Goal: Transaction & Acquisition: Purchase product/service

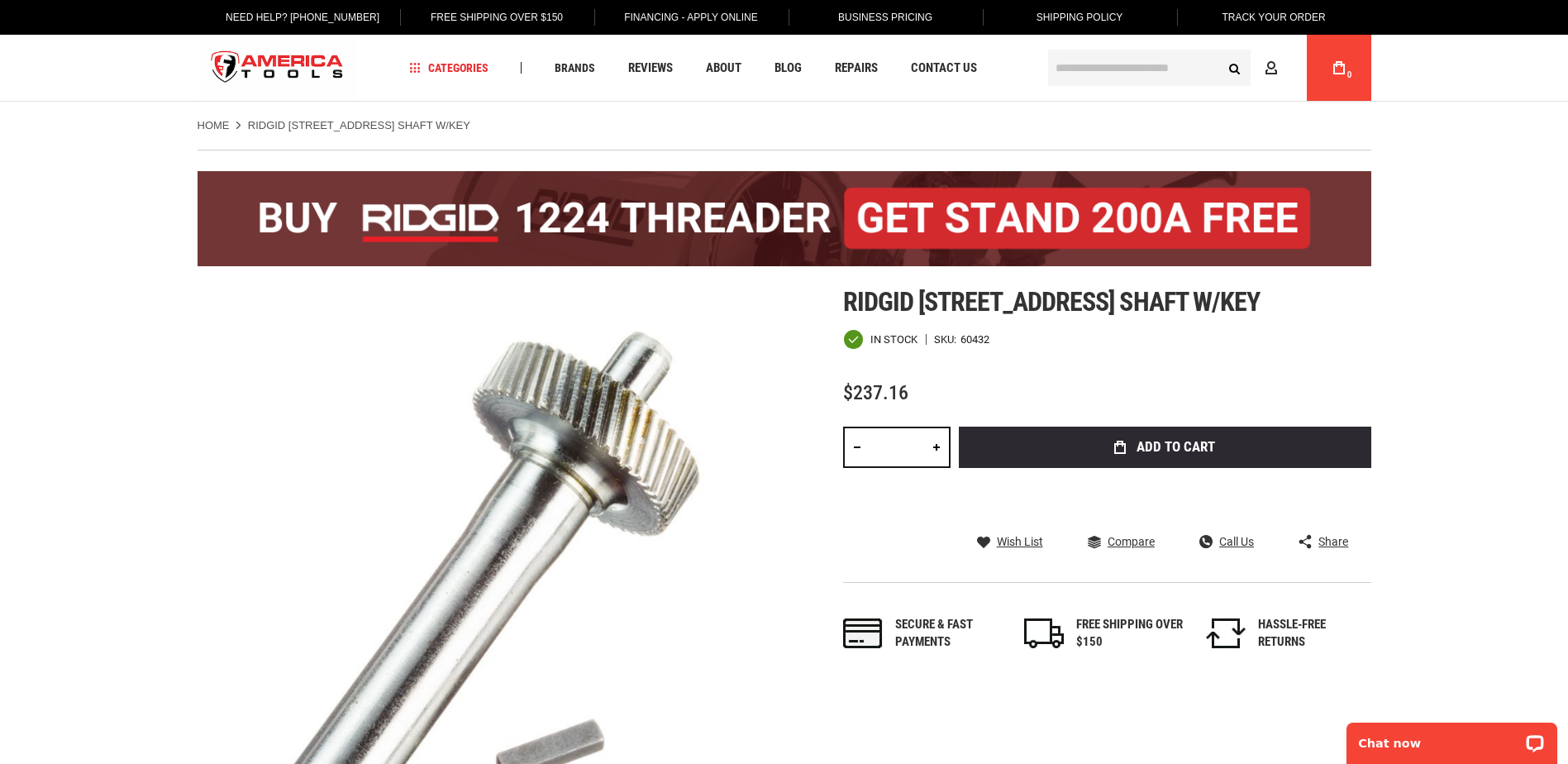
click at [1091, 66] on input "text" at bounding box center [1149, 67] width 202 height 36
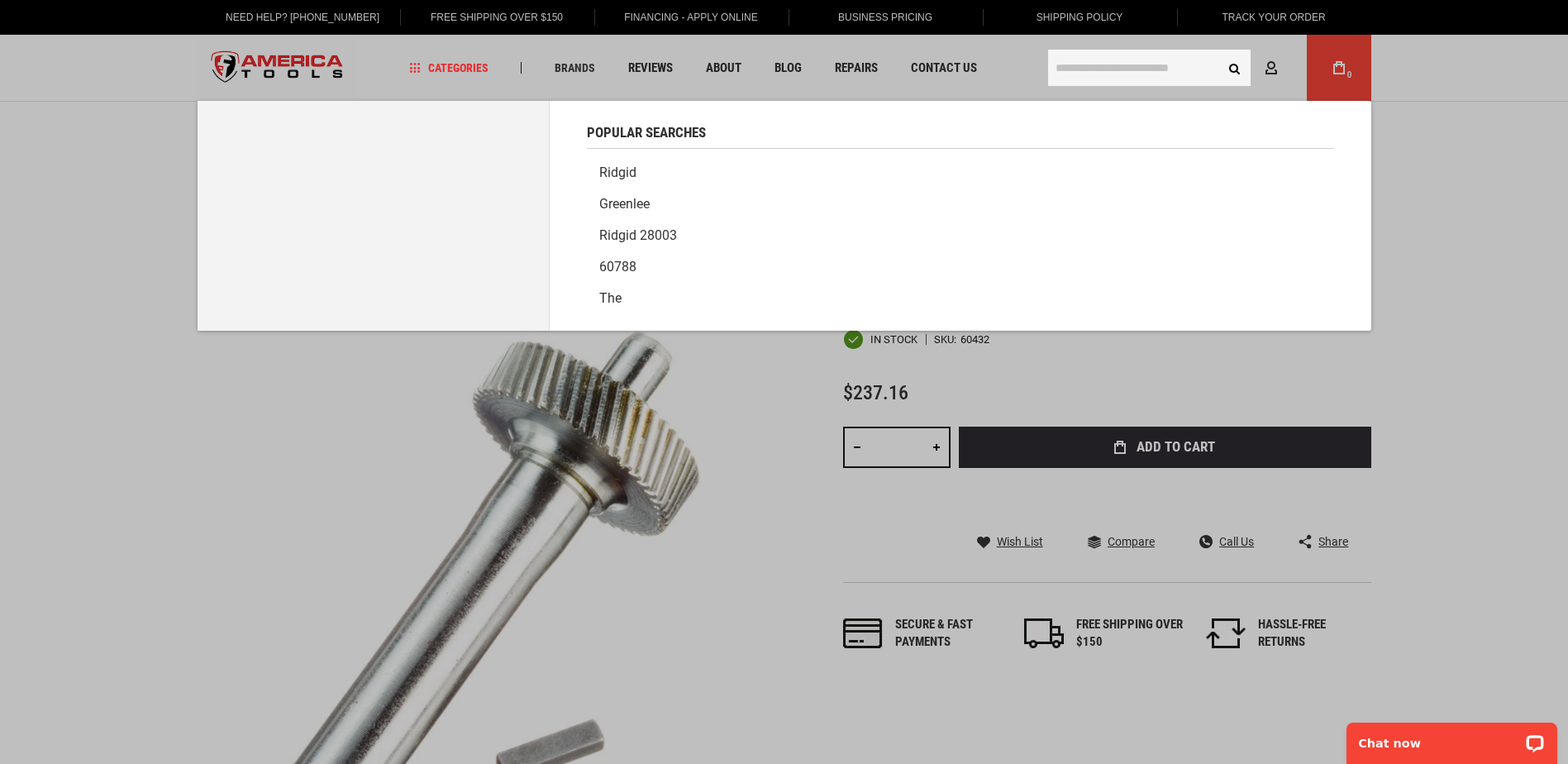
click at [616, 169] on link "Ridgid" at bounding box center [961, 173] width 748 height 31
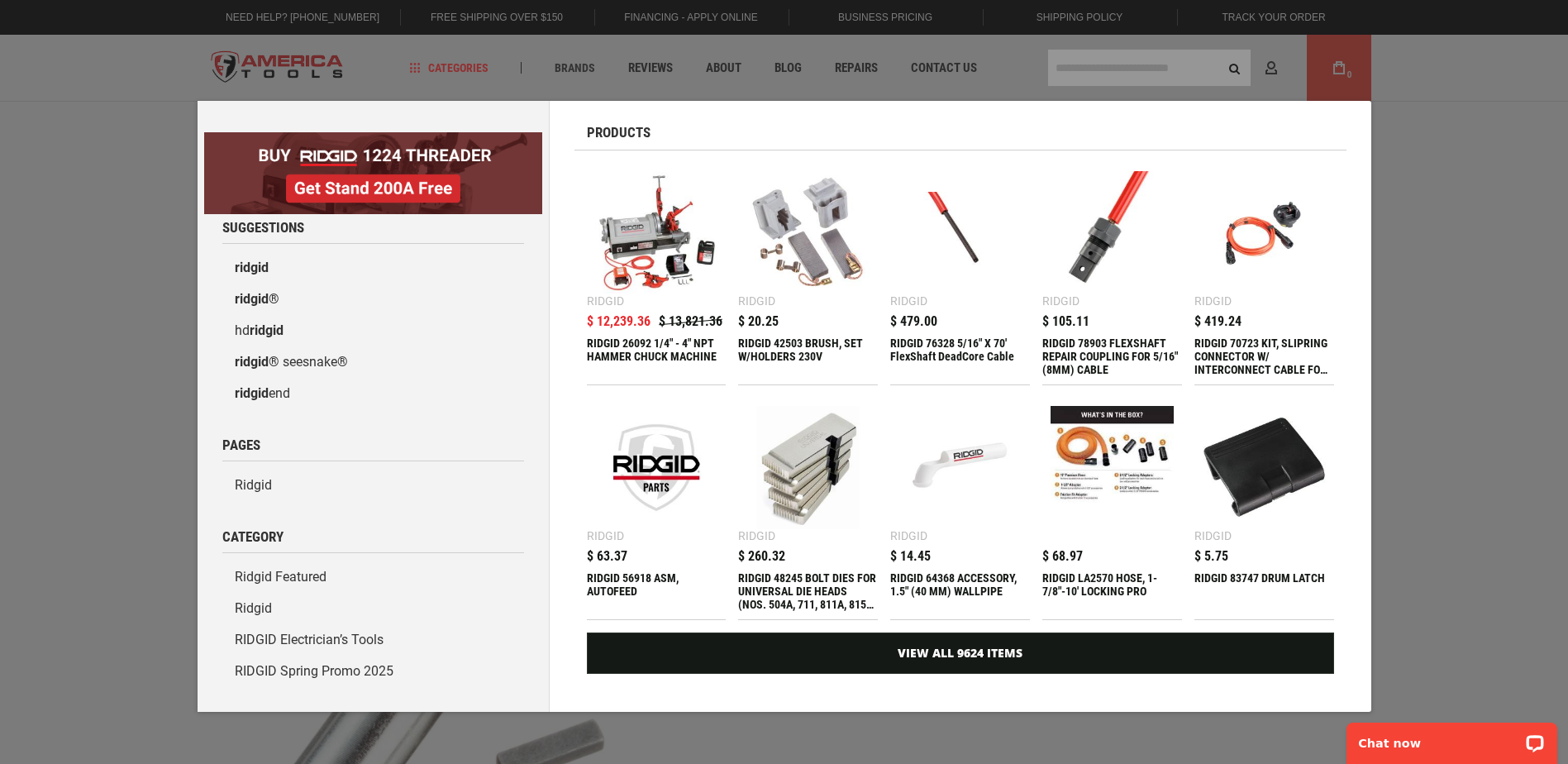
click at [1394, 86] on div "Marketing offer form" at bounding box center [784, 382] width 1568 height 764
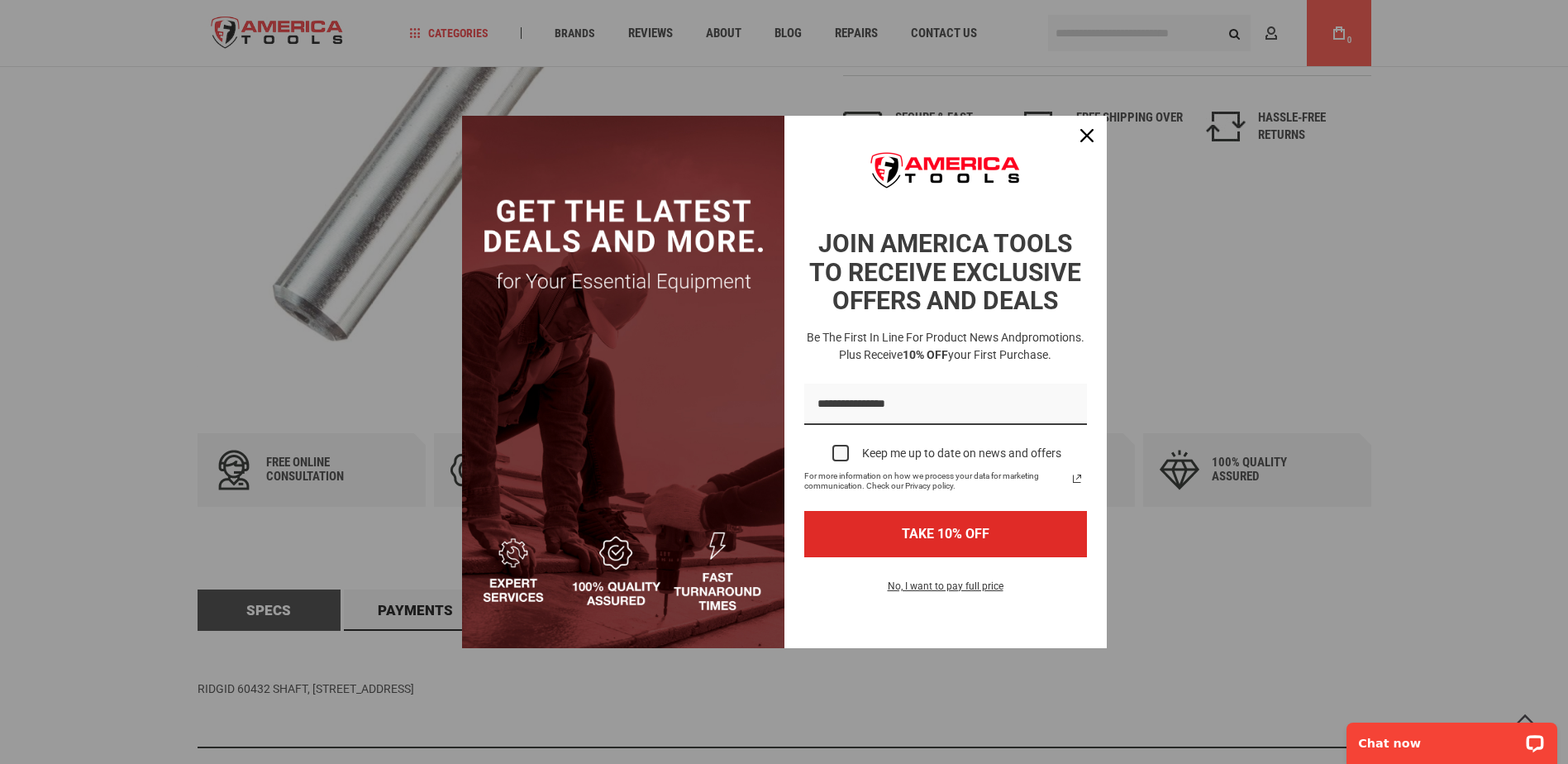
scroll to position [579, 0]
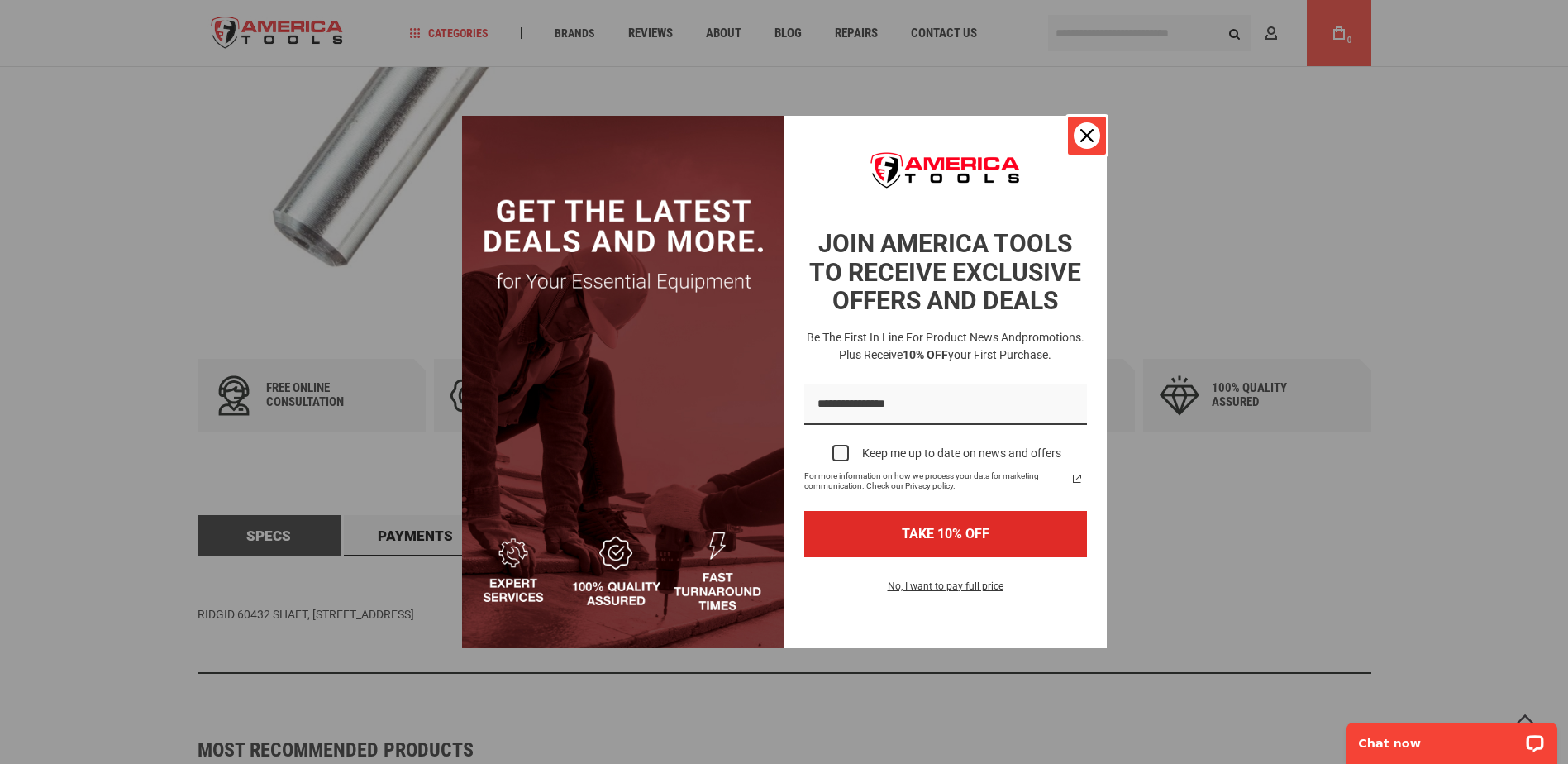
click at [1084, 137] on icon "close icon" at bounding box center [1087, 136] width 13 height 13
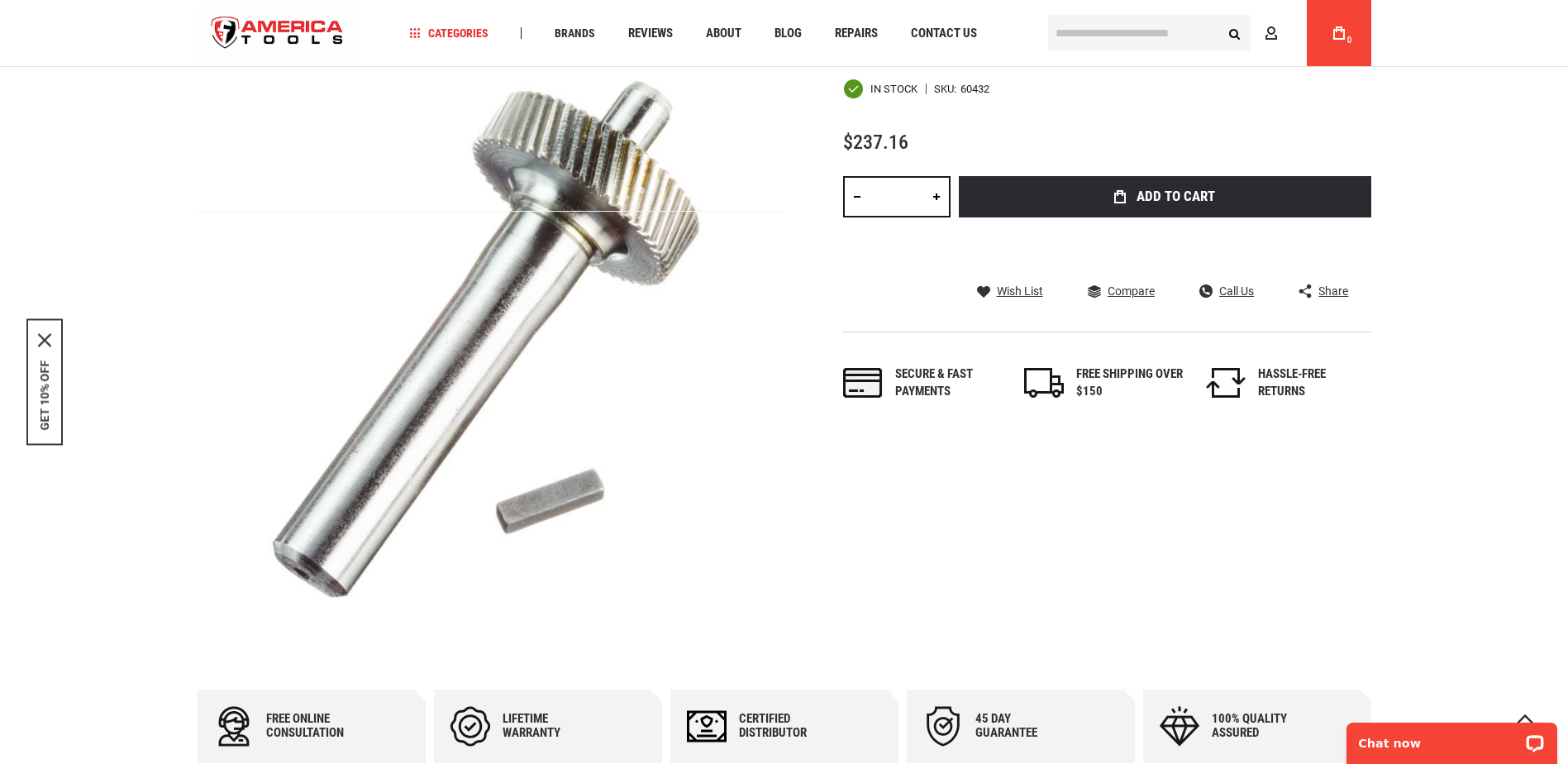
scroll to position [0, 0]
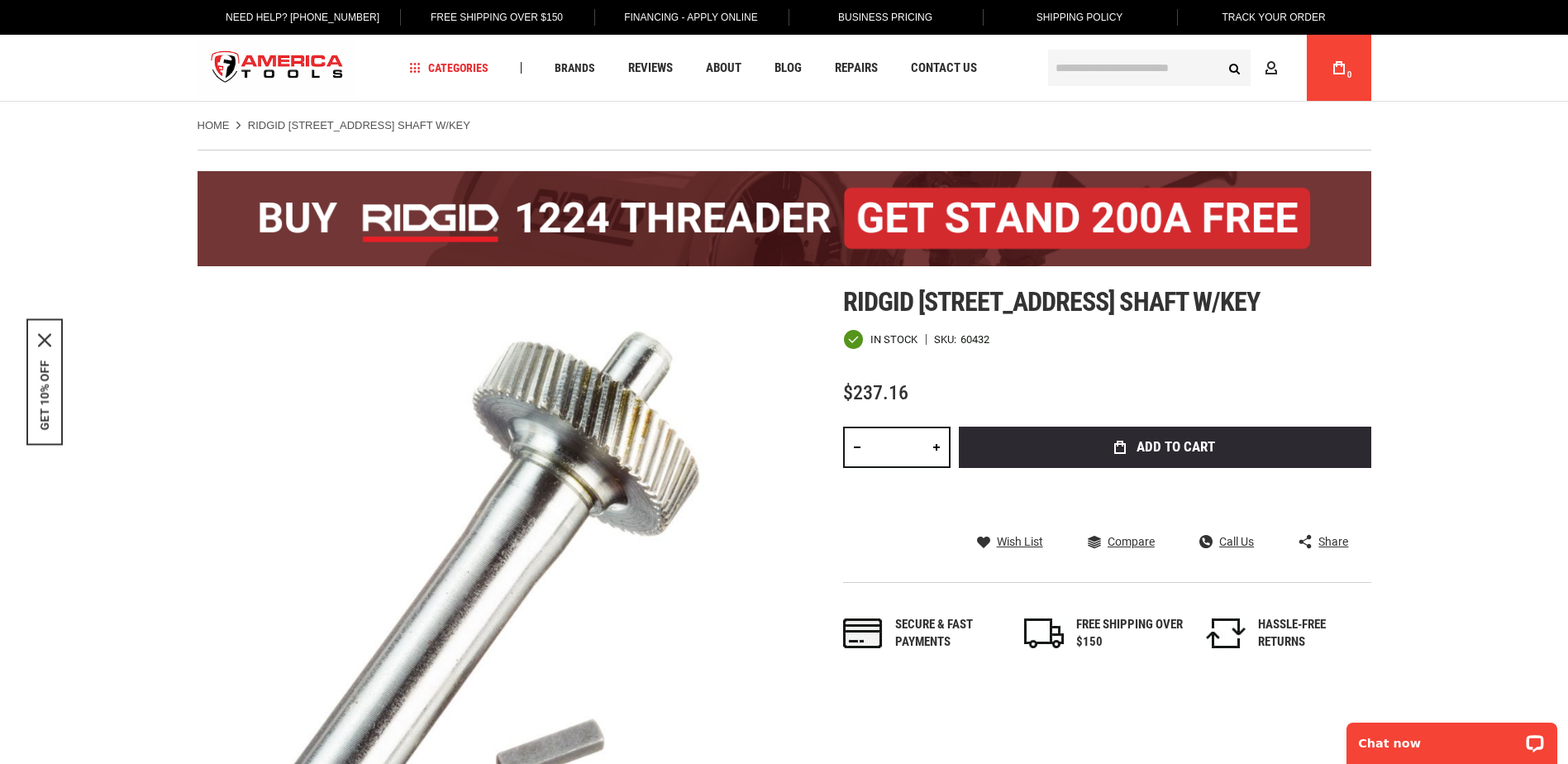
click at [1059, 66] on input "text" at bounding box center [1149, 67] width 202 height 36
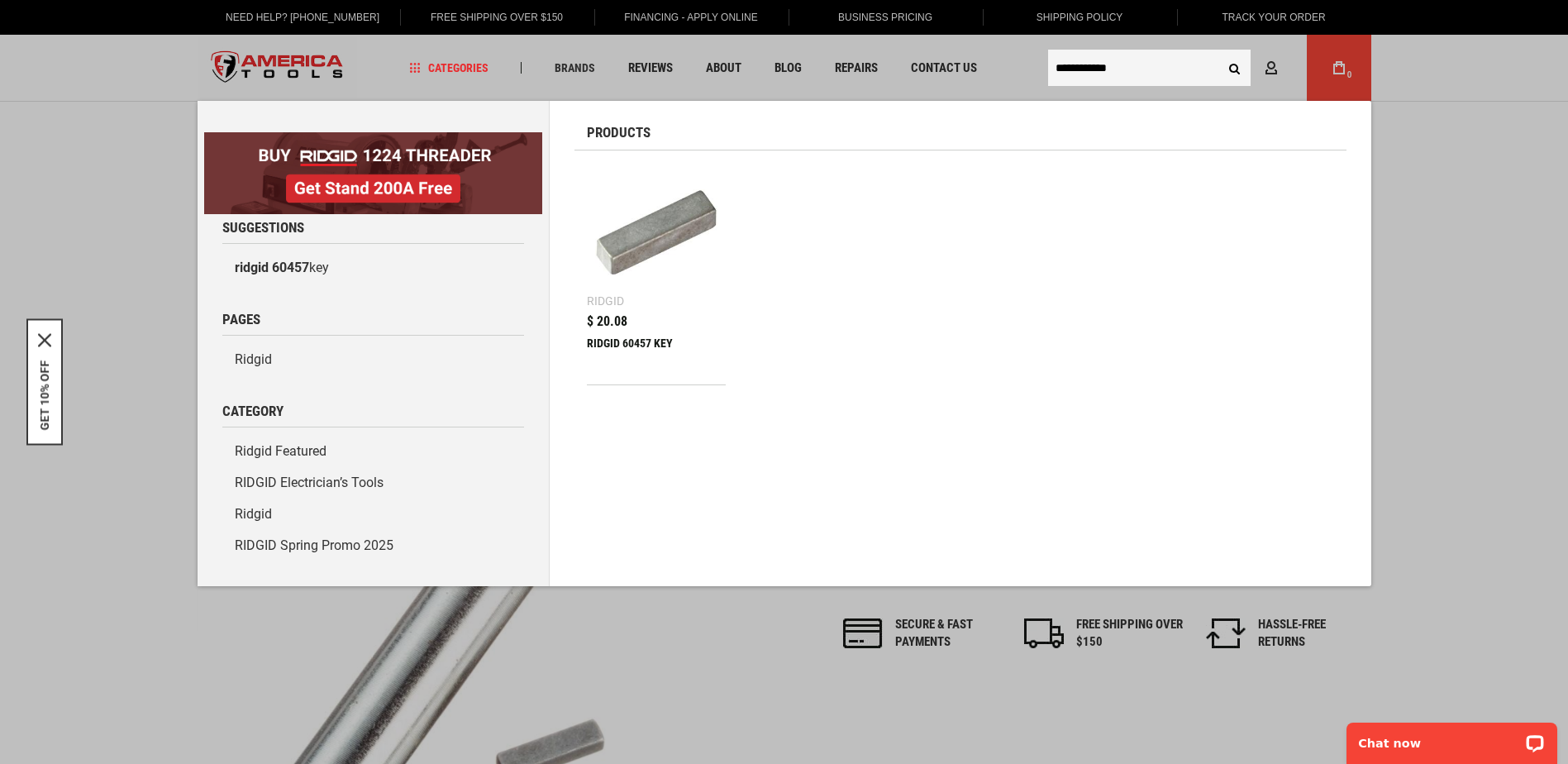
type input "**********"
click at [1219, 52] on button "Search" at bounding box center [1235, 67] width 31 height 31
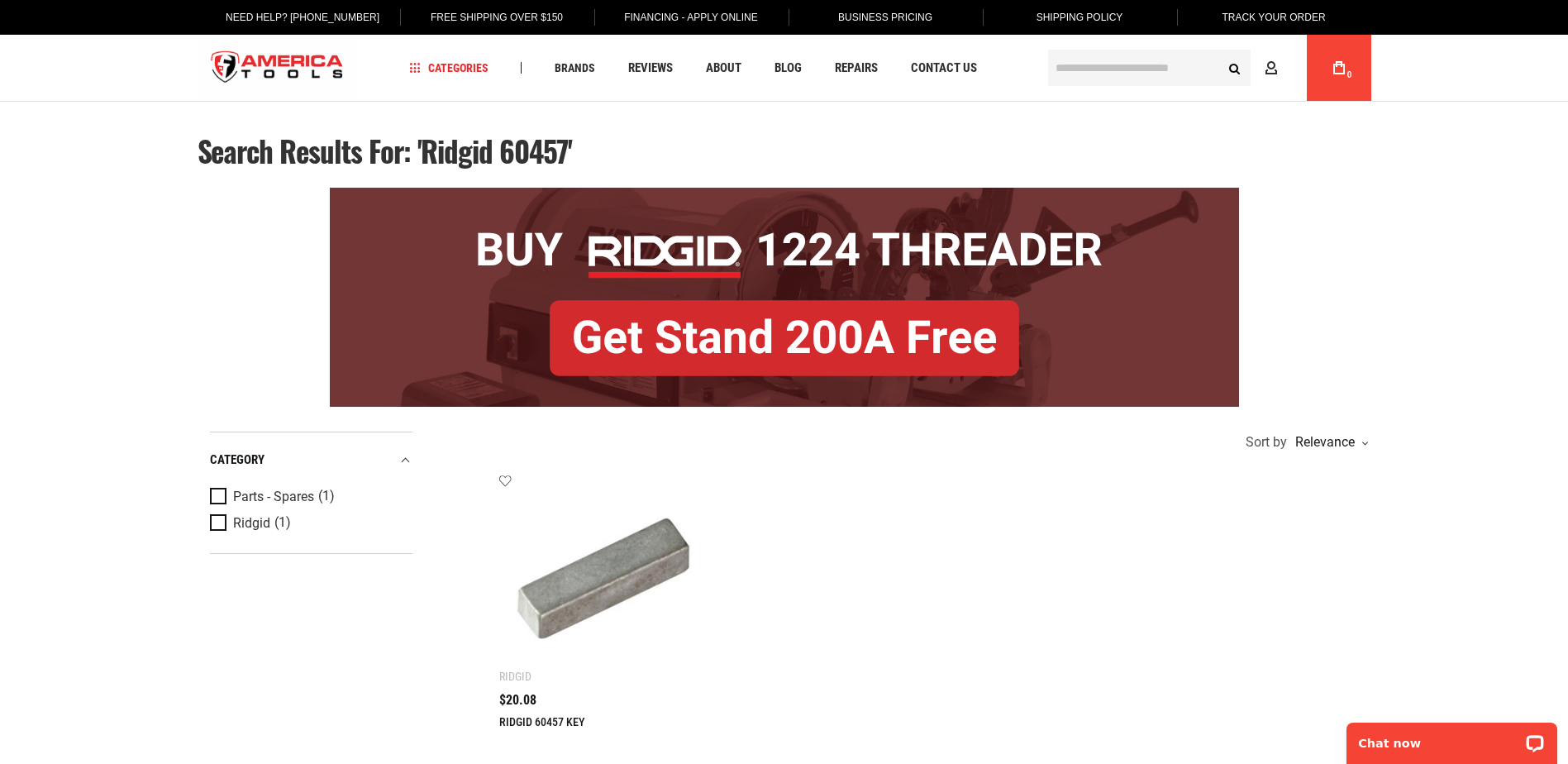
click at [1067, 67] on input "text" at bounding box center [1149, 67] width 202 height 36
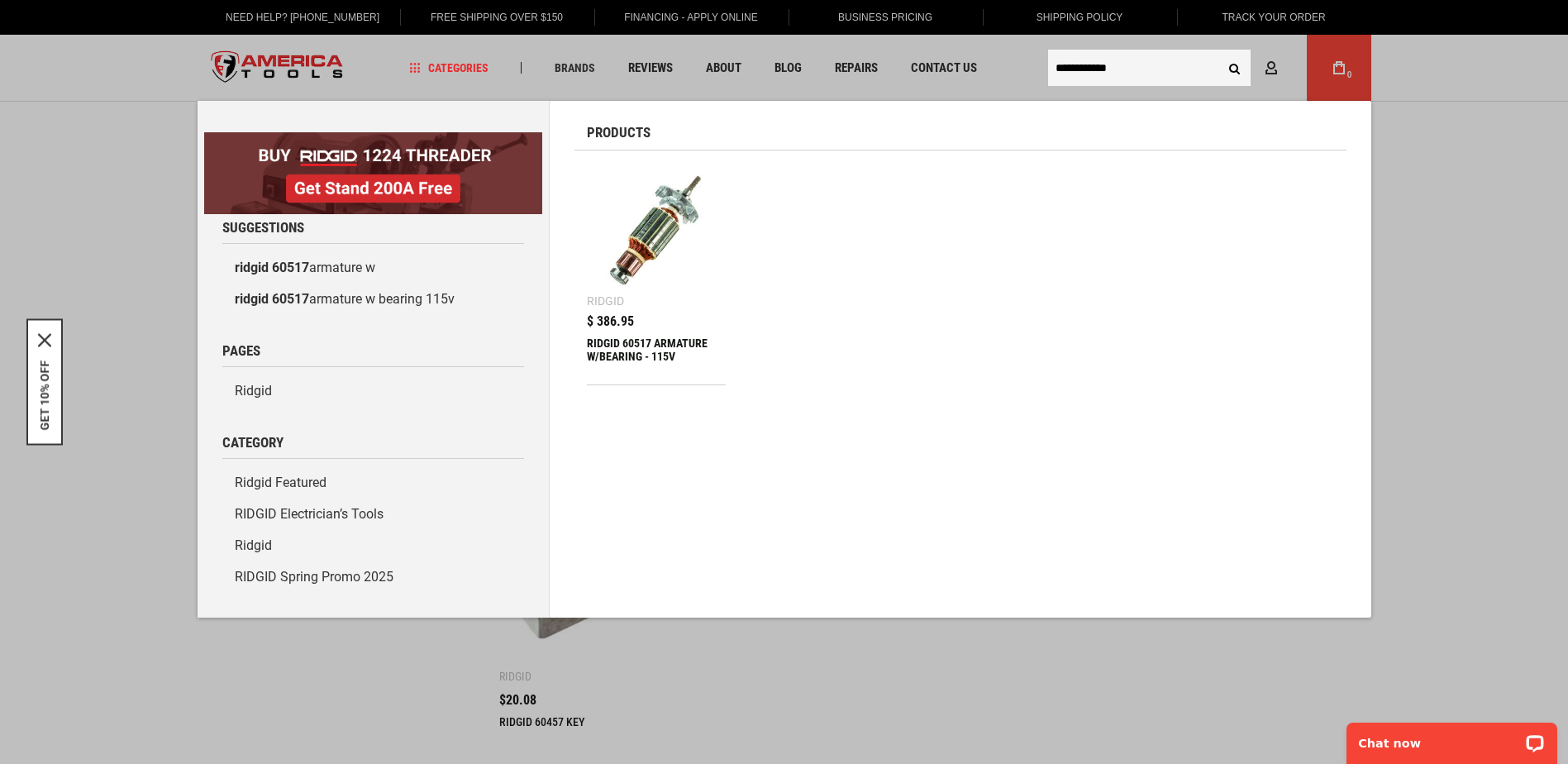
type input "**********"
click at [630, 257] on img at bounding box center [656, 232] width 123 height 123
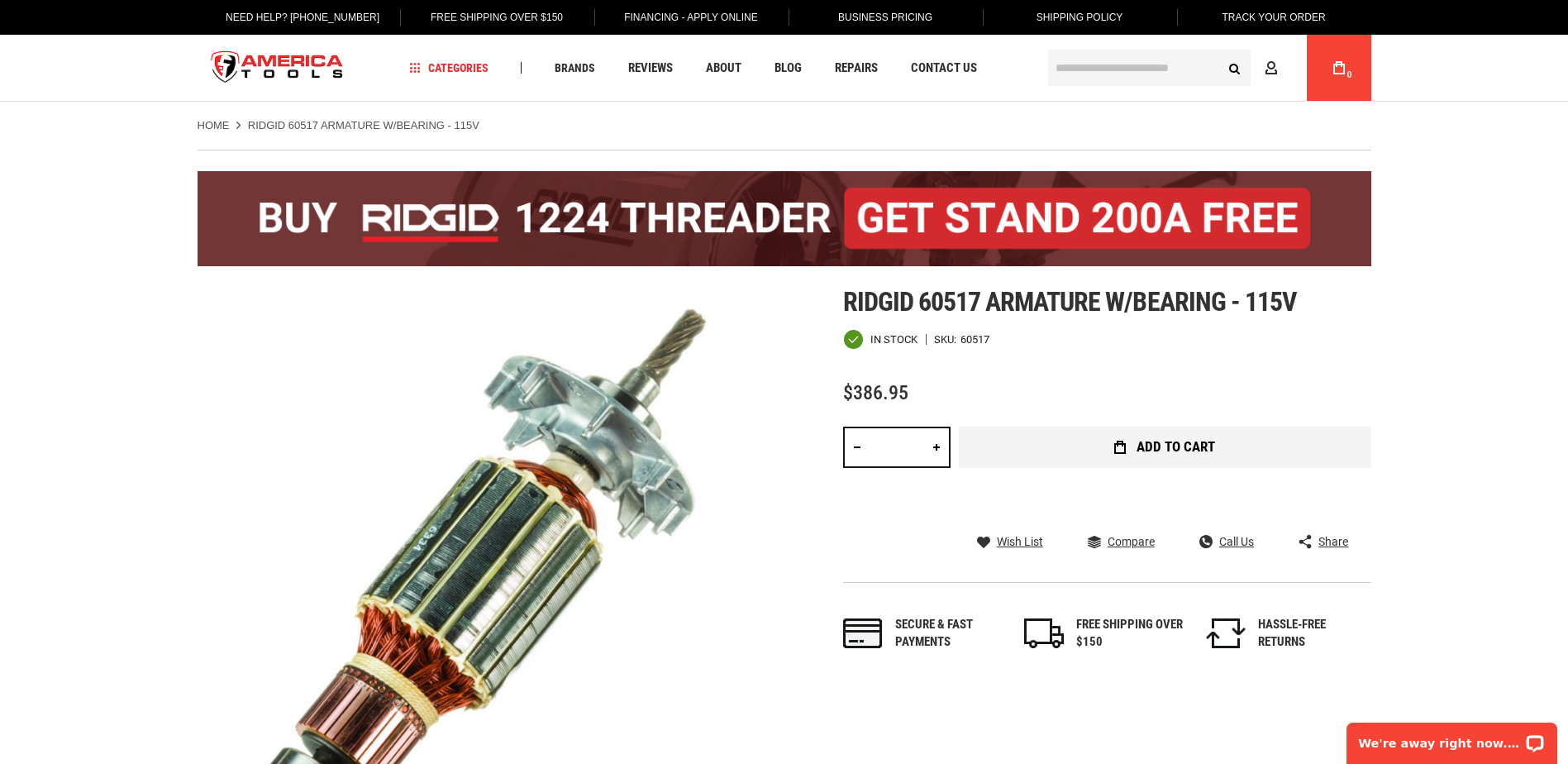
click at [1188, 443] on span "Add to Cart" at bounding box center [1176, 447] width 78 height 14
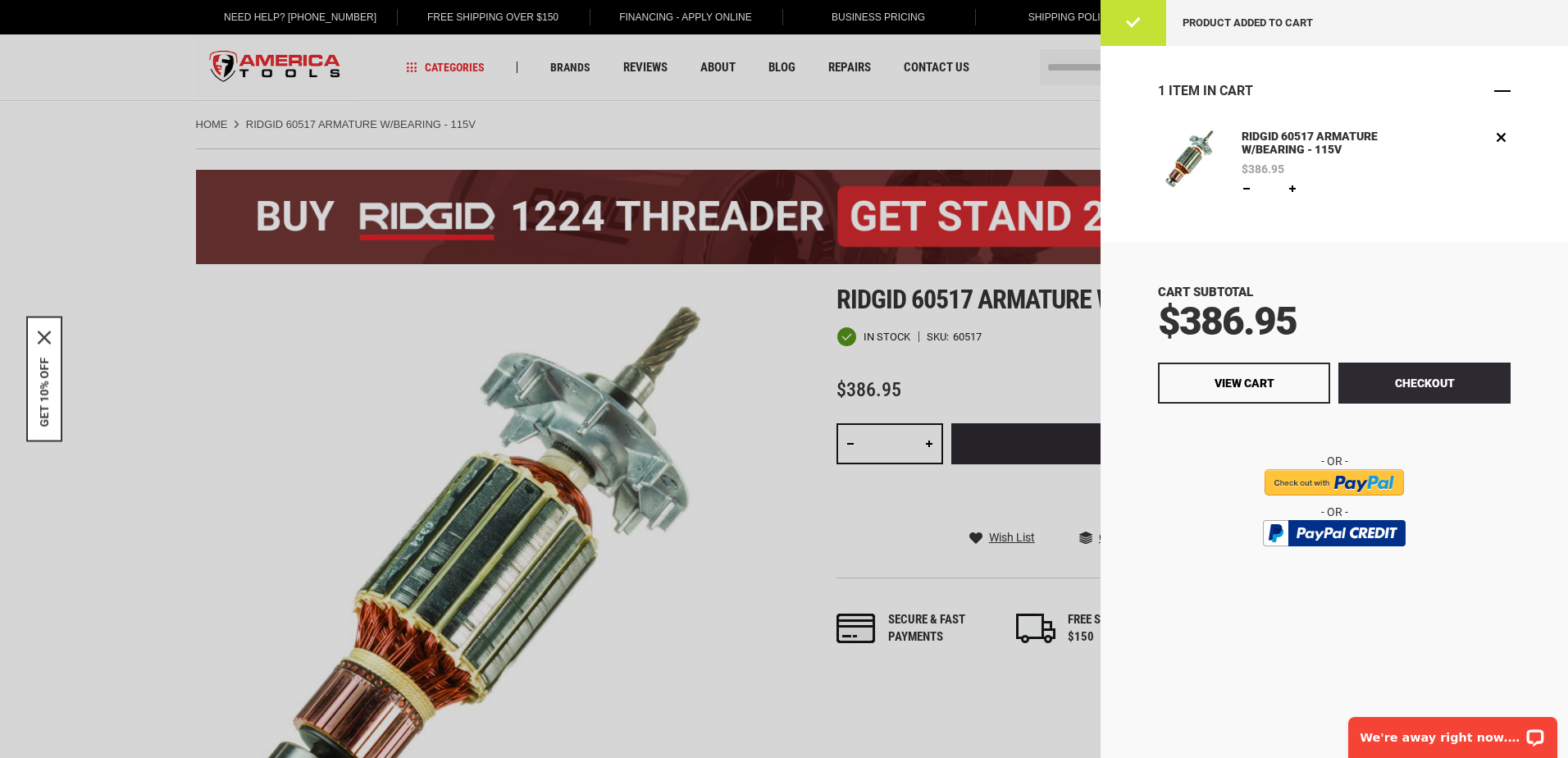
click at [1507, 91] on span "Close" at bounding box center [1502, 91] width 16 height 16
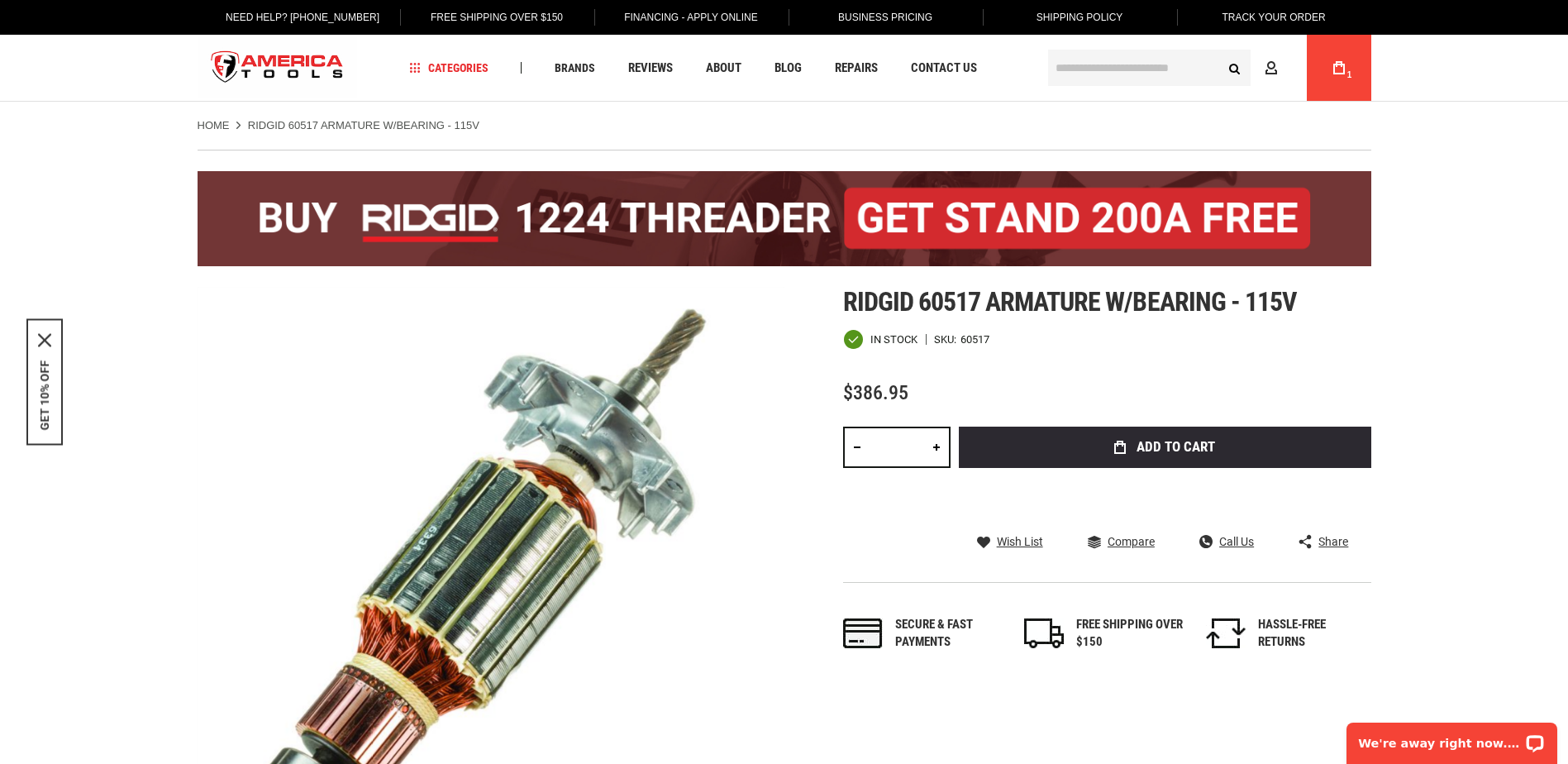
click at [1120, 67] on input "text" at bounding box center [1149, 67] width 202 height 36
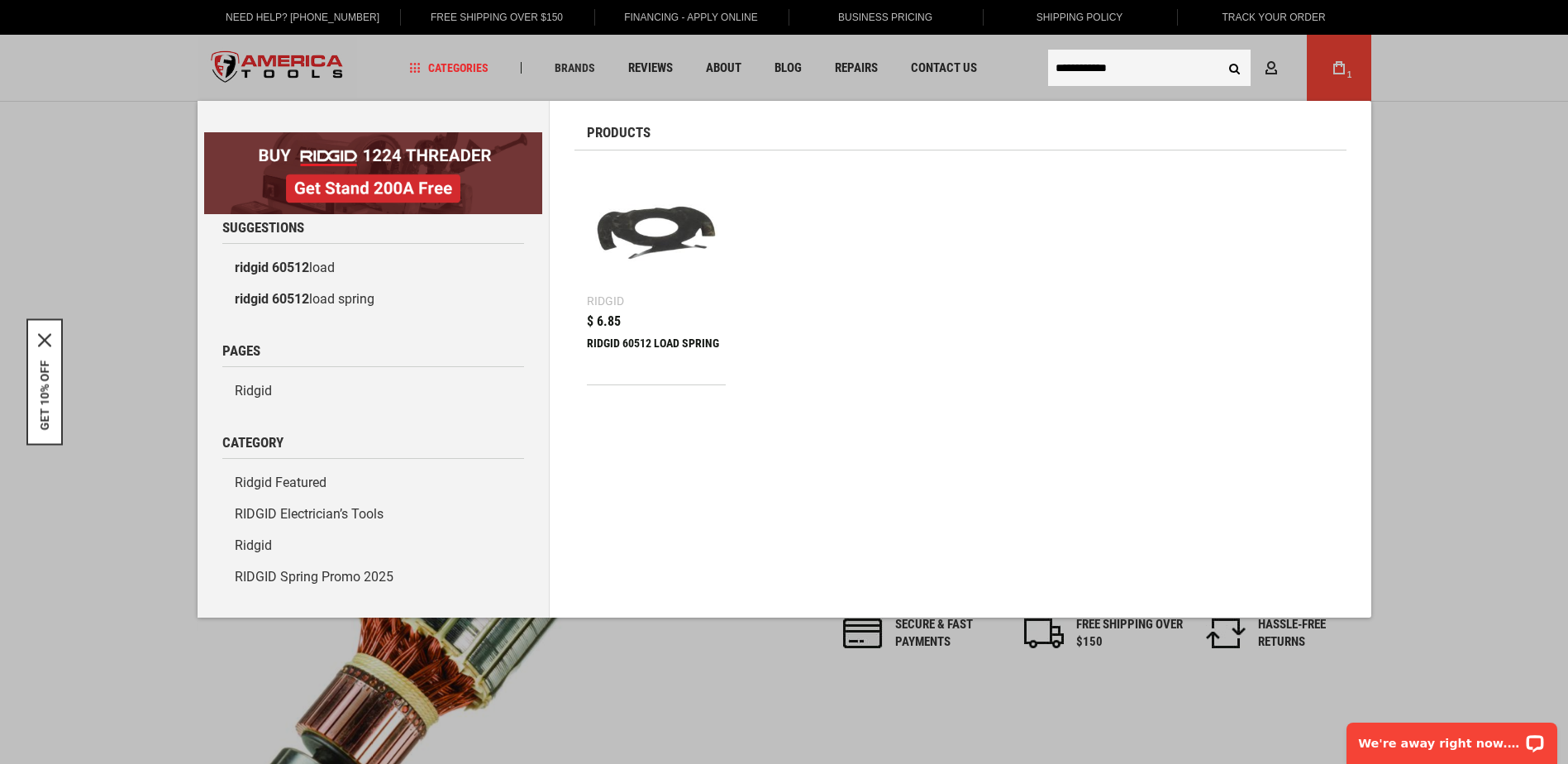
type input "**********"
click at [659, 229] on img at bounding box center [656, 232] width 123 height 123
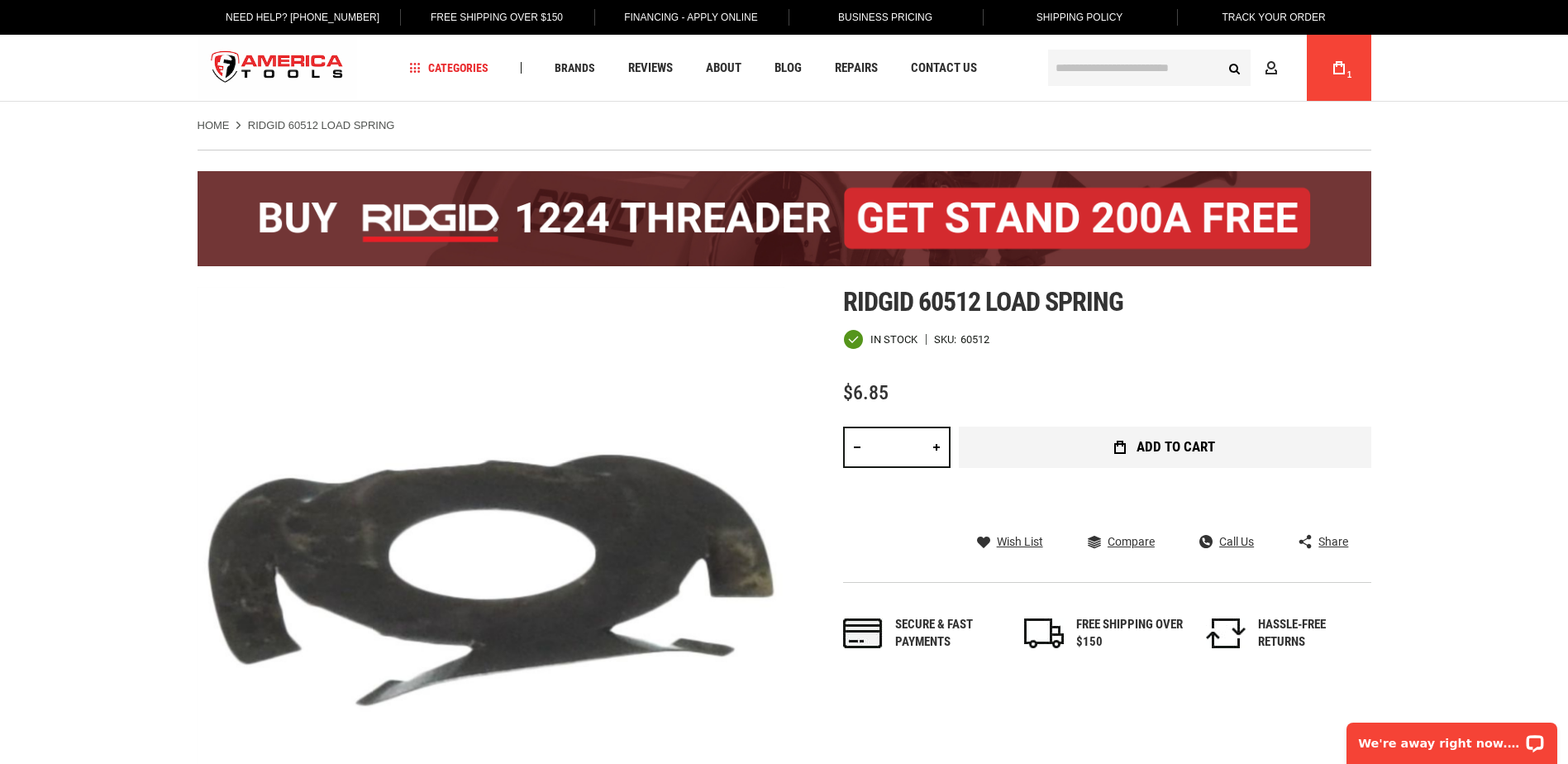
click at [1156, 440] on span "Add to Cart" at bounding box center [1176, 447] width 78 height 14
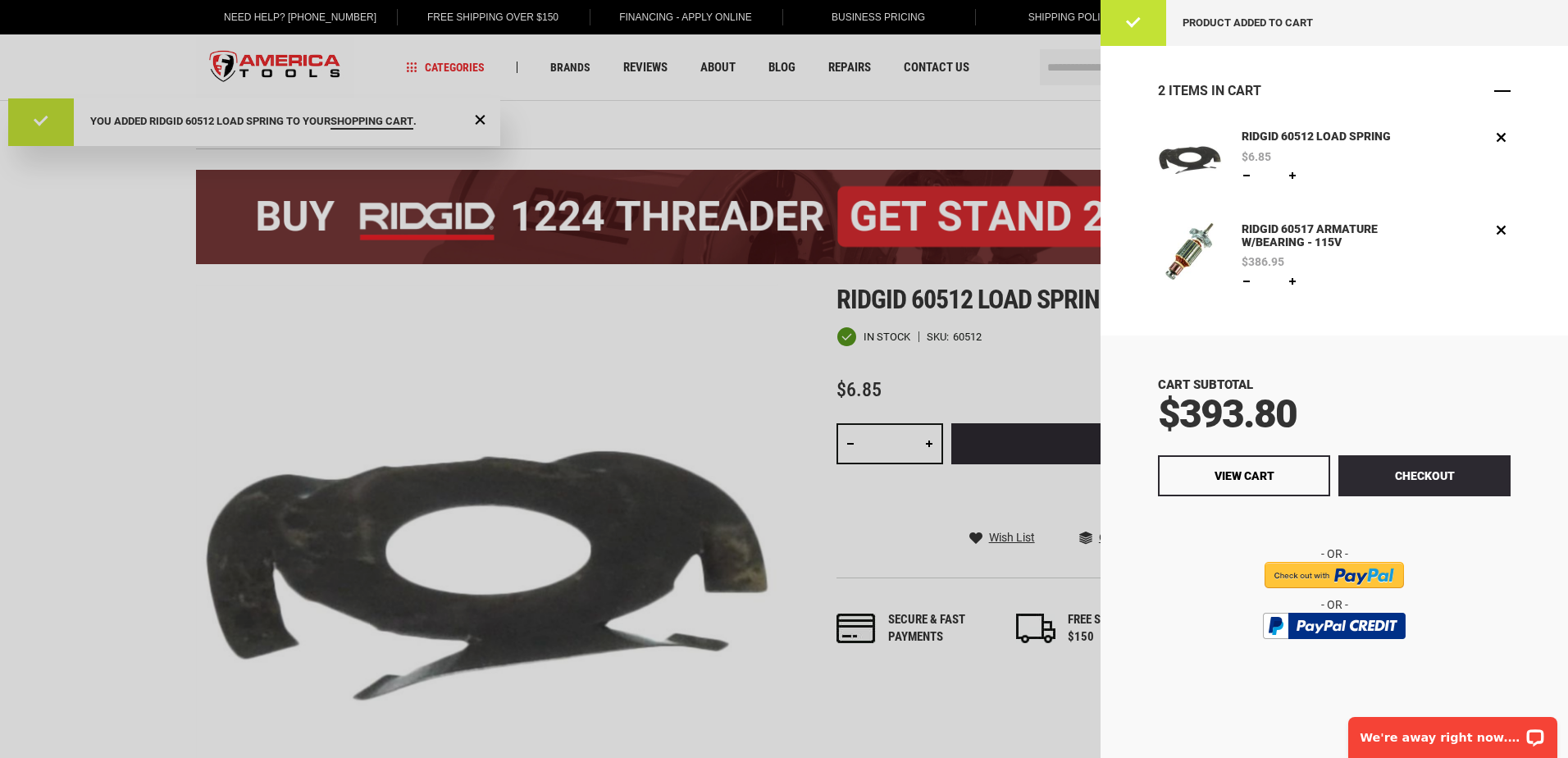
click at [1498, 87] on span "Close" at bounding box center [1502, 91] width 16 height 16
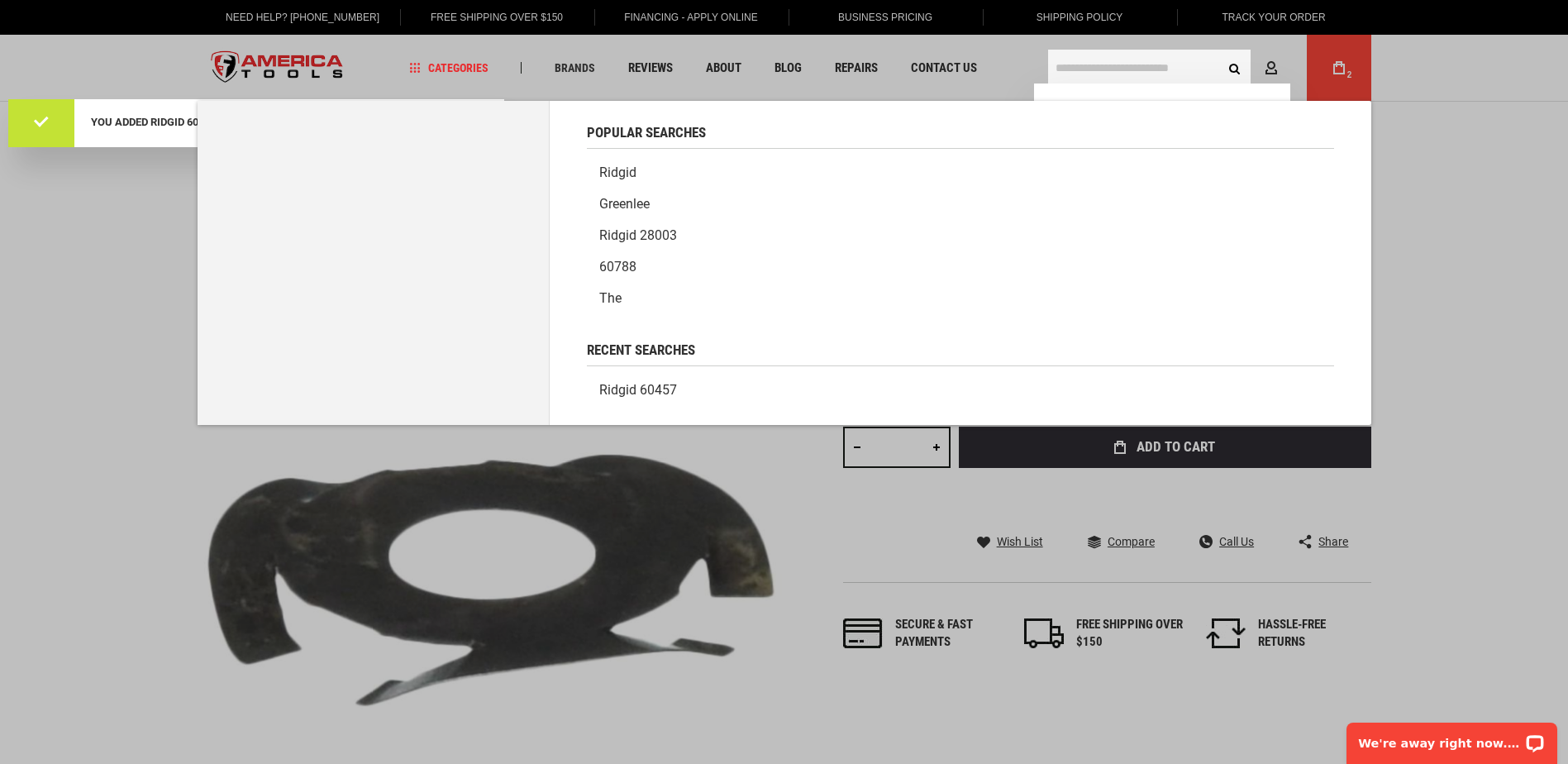
click at [1122, 67] on input "text" at bounding box center [1149, 67] width 202 height 36
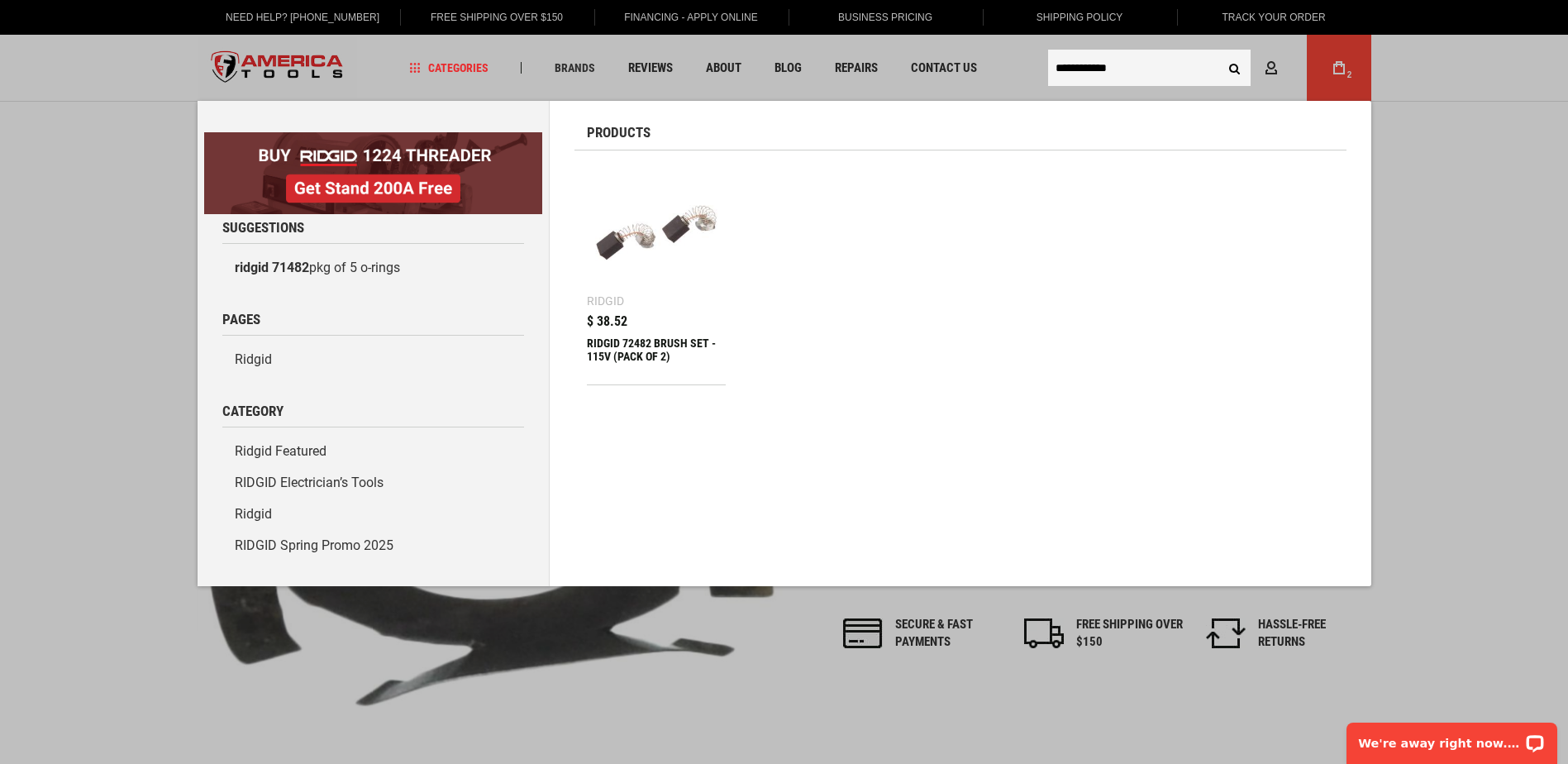
type input "**********"
click at [1219, 52] on button "Search" at bounding box center [1235, 67] width 31 height 31
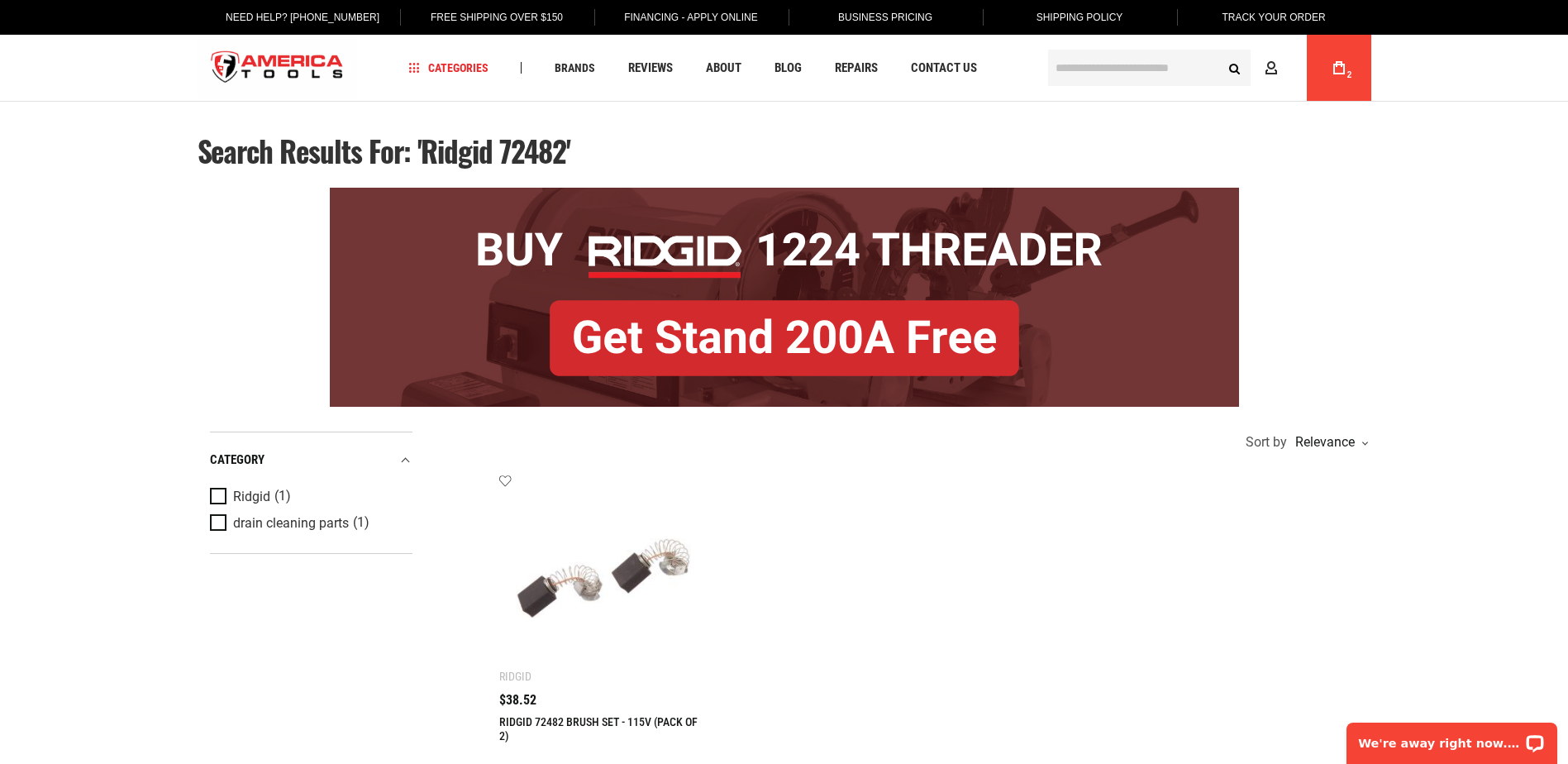
click at [581, 582] on img at bounding box center [604, 578] width 176 height 176
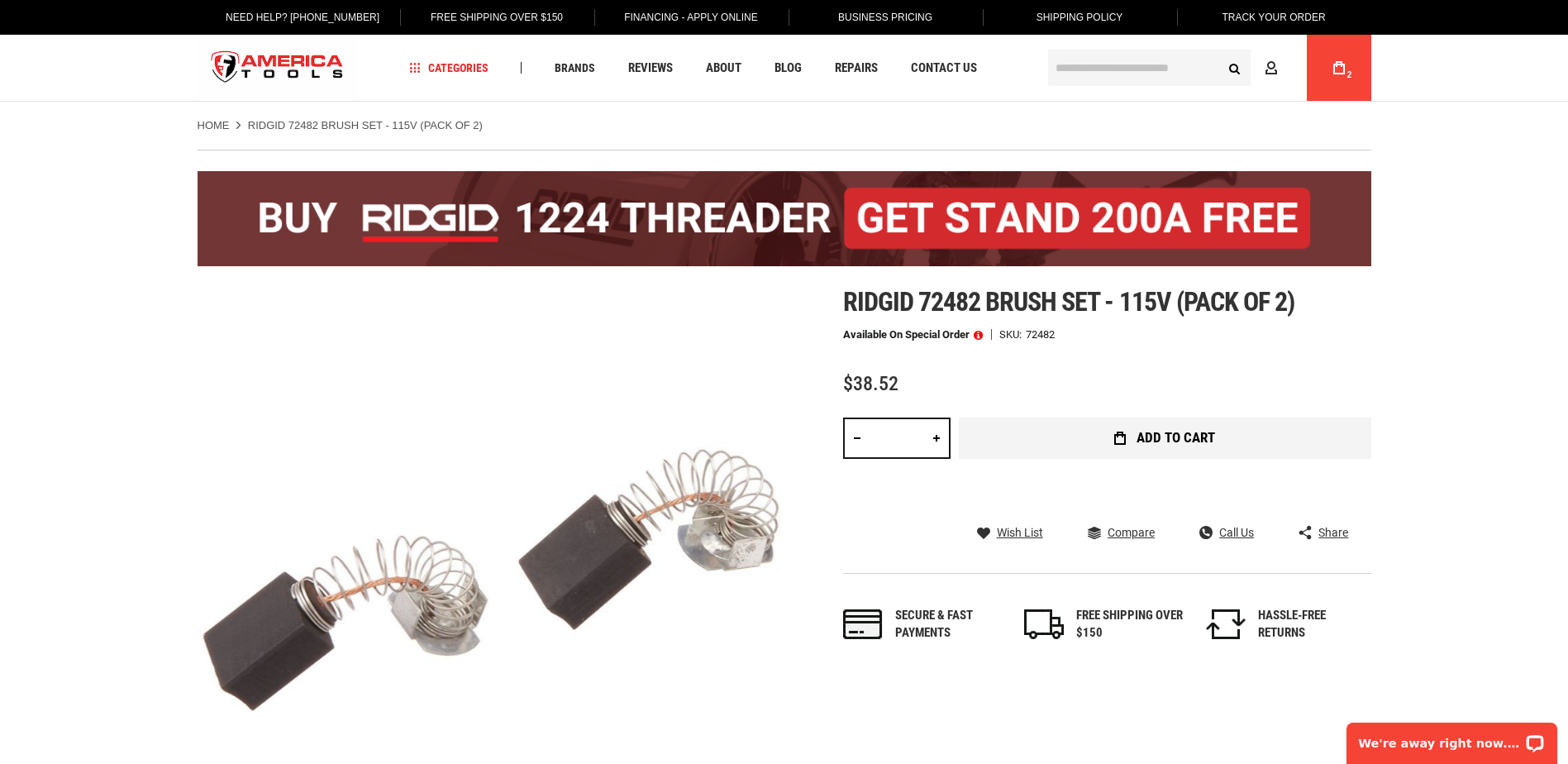
click at [1126, 434] on icon "submit" at bounding box center [1119, 438] width 12 height 13
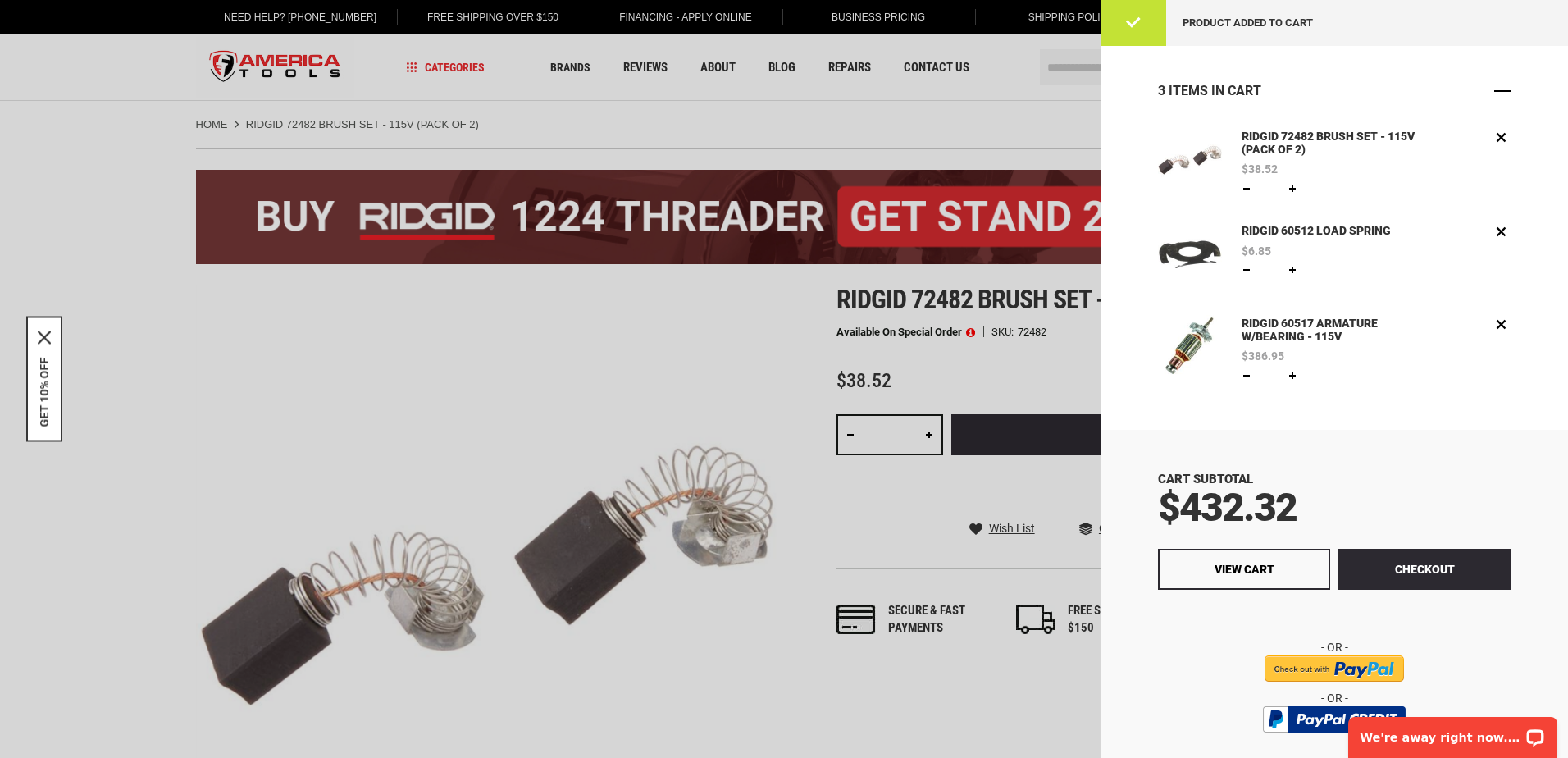
click at [1495, 90] on span "Close" at bounding box center [1502, 91] width 16 height 16
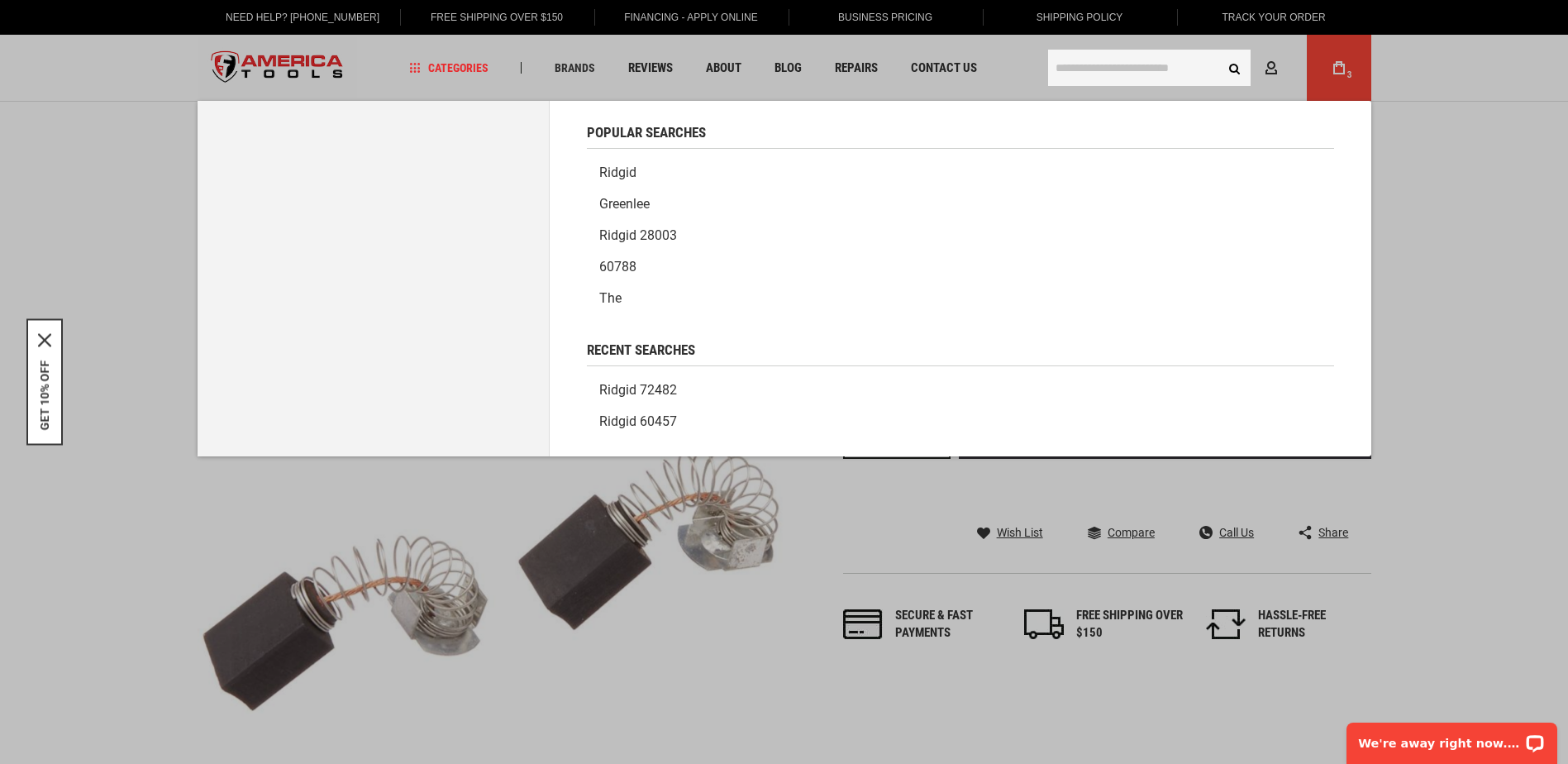
click at [1109, 66] on input "text" at bounding box center [1149, 67] width 202 height 36
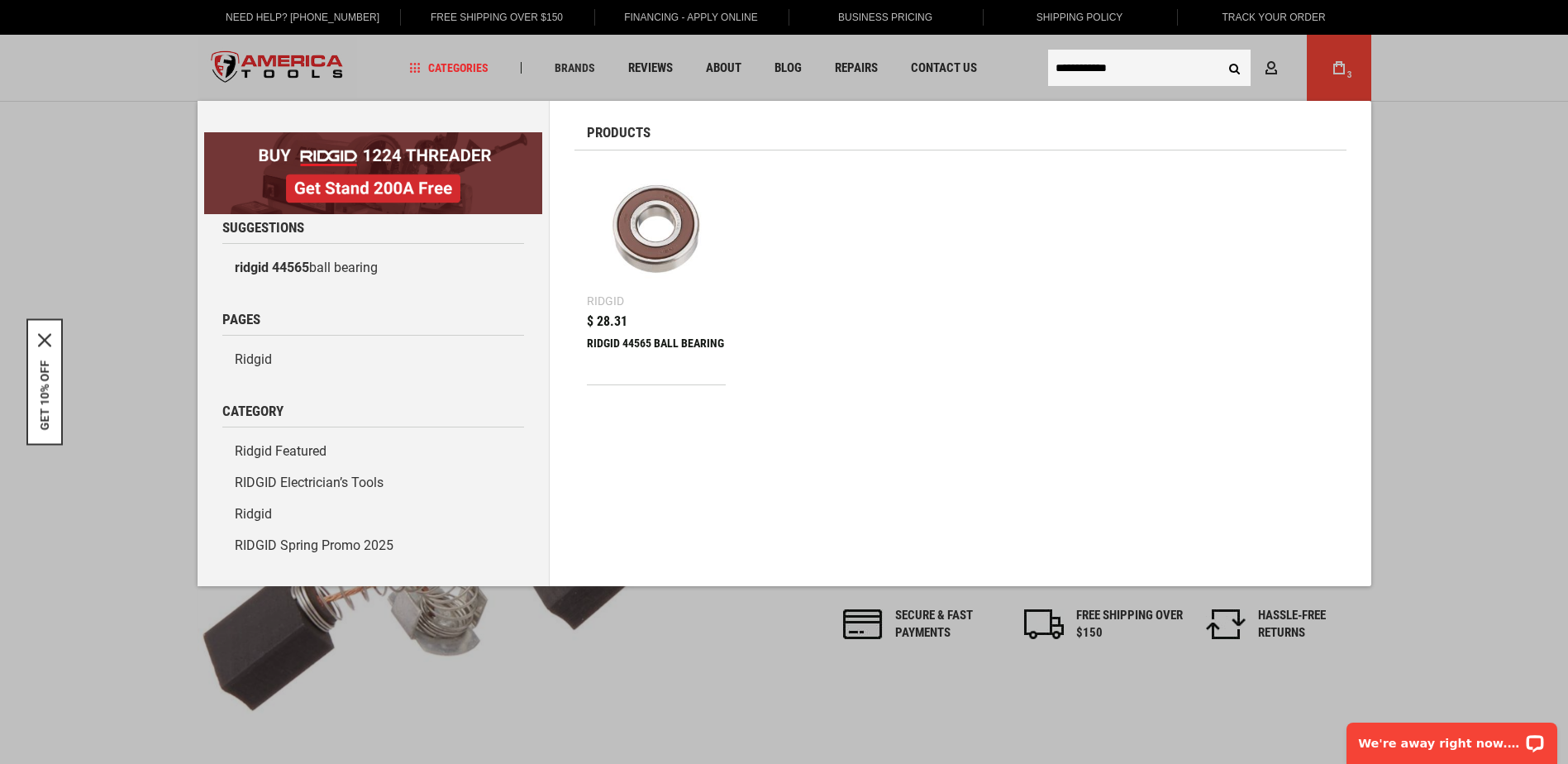
type input "**********"
click at [666, 242] on img at bounding box center [656, 232] width 123 height 123
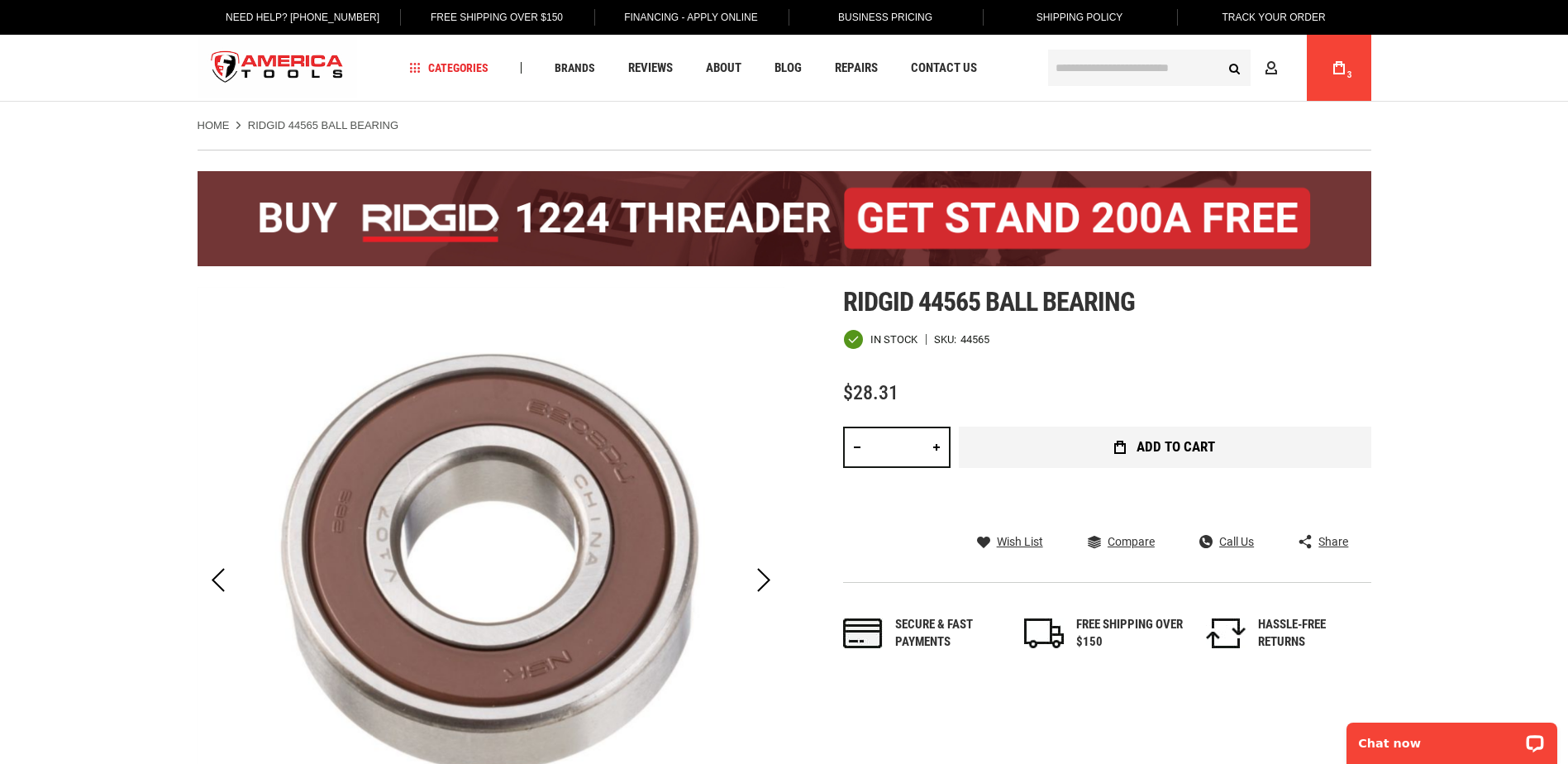
click at [1166, 440] on span "Add to Cart" at bounding box center [1176, 447] width 78 height 14
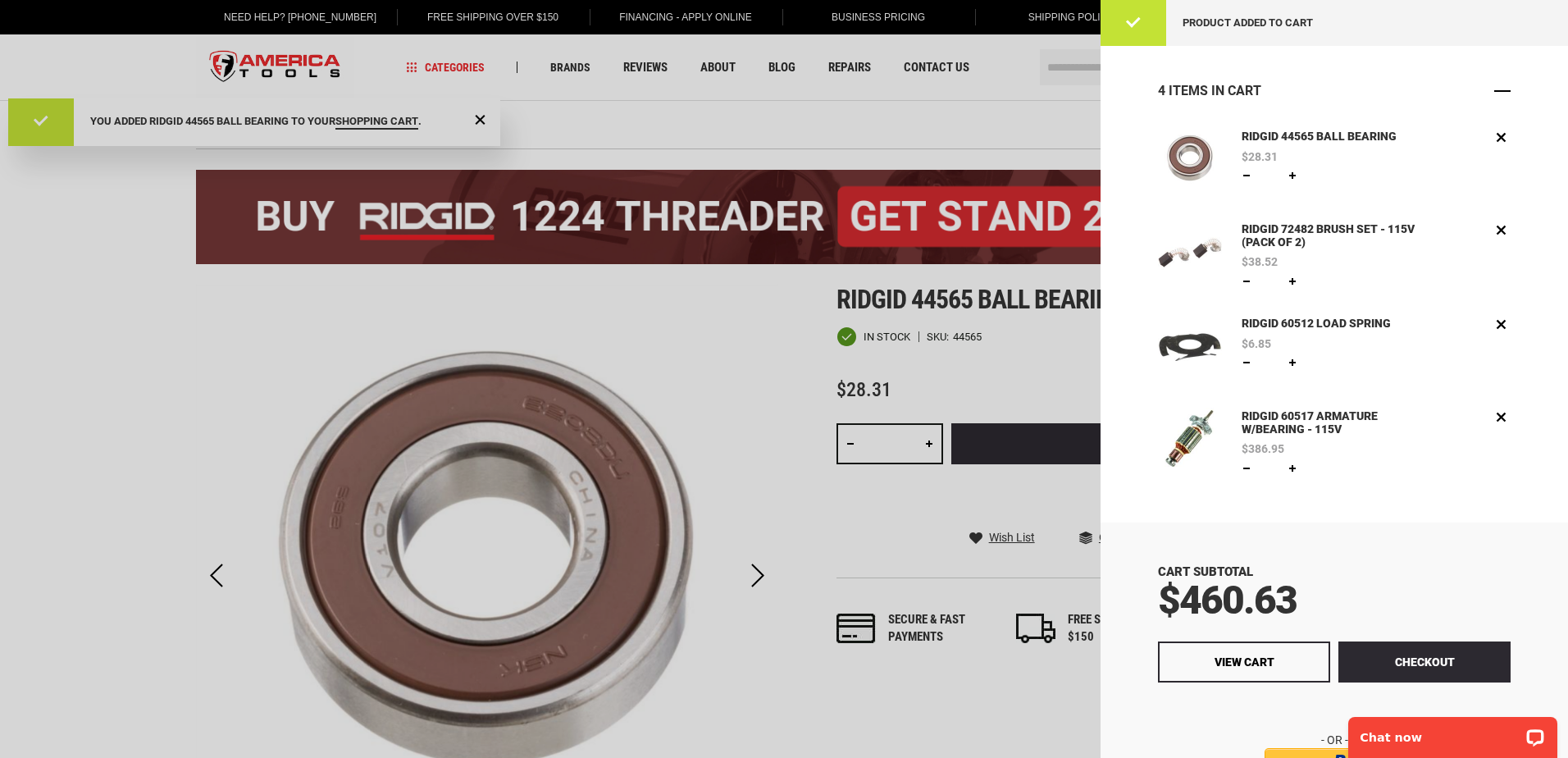
click at [1494, 87] on span "Close" at bounding box center [1502, 91] width 16 height 16
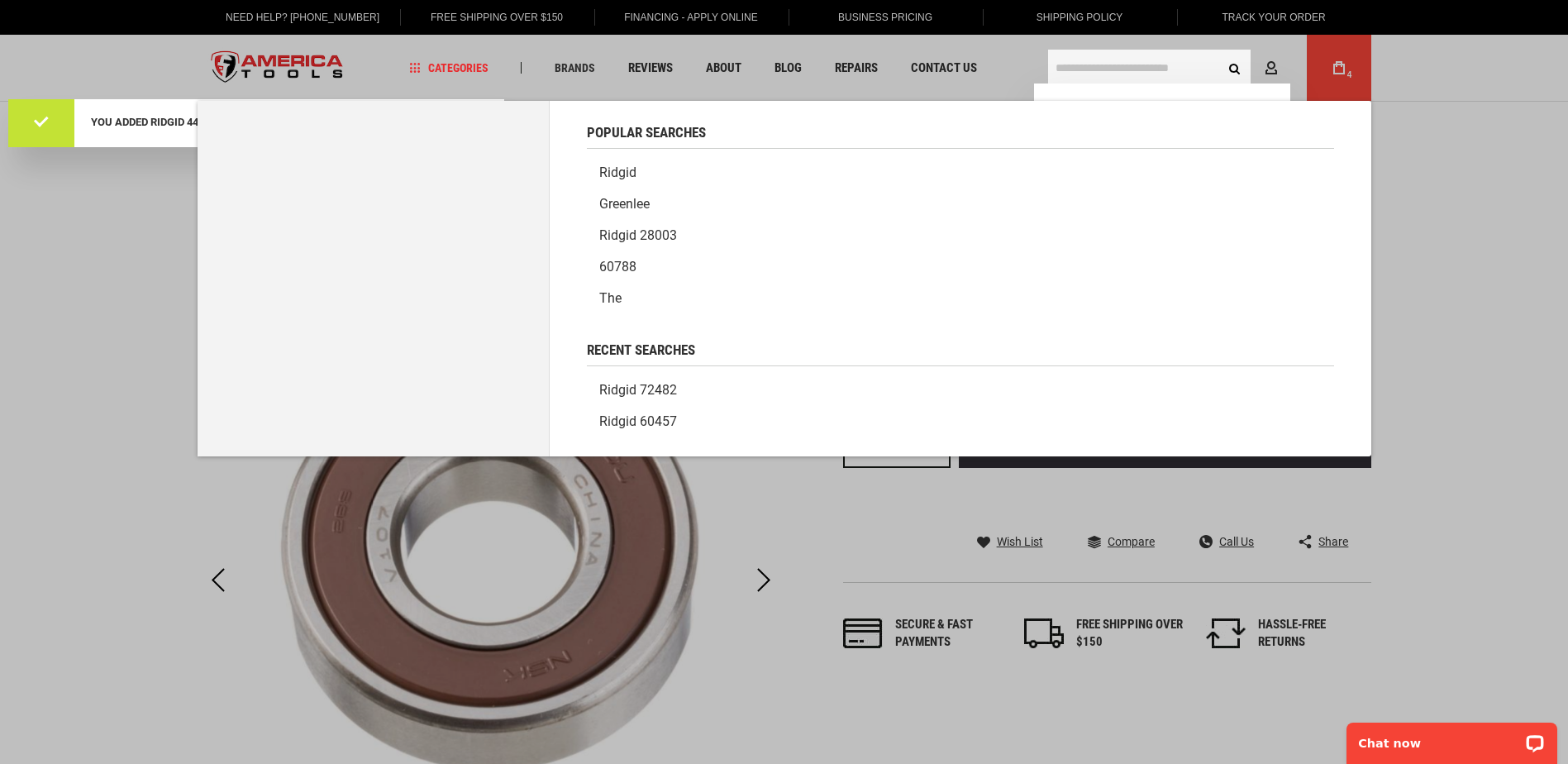
click at [1098, 63] on input "text" at bounding box center [1149, 67] width 202 height 36
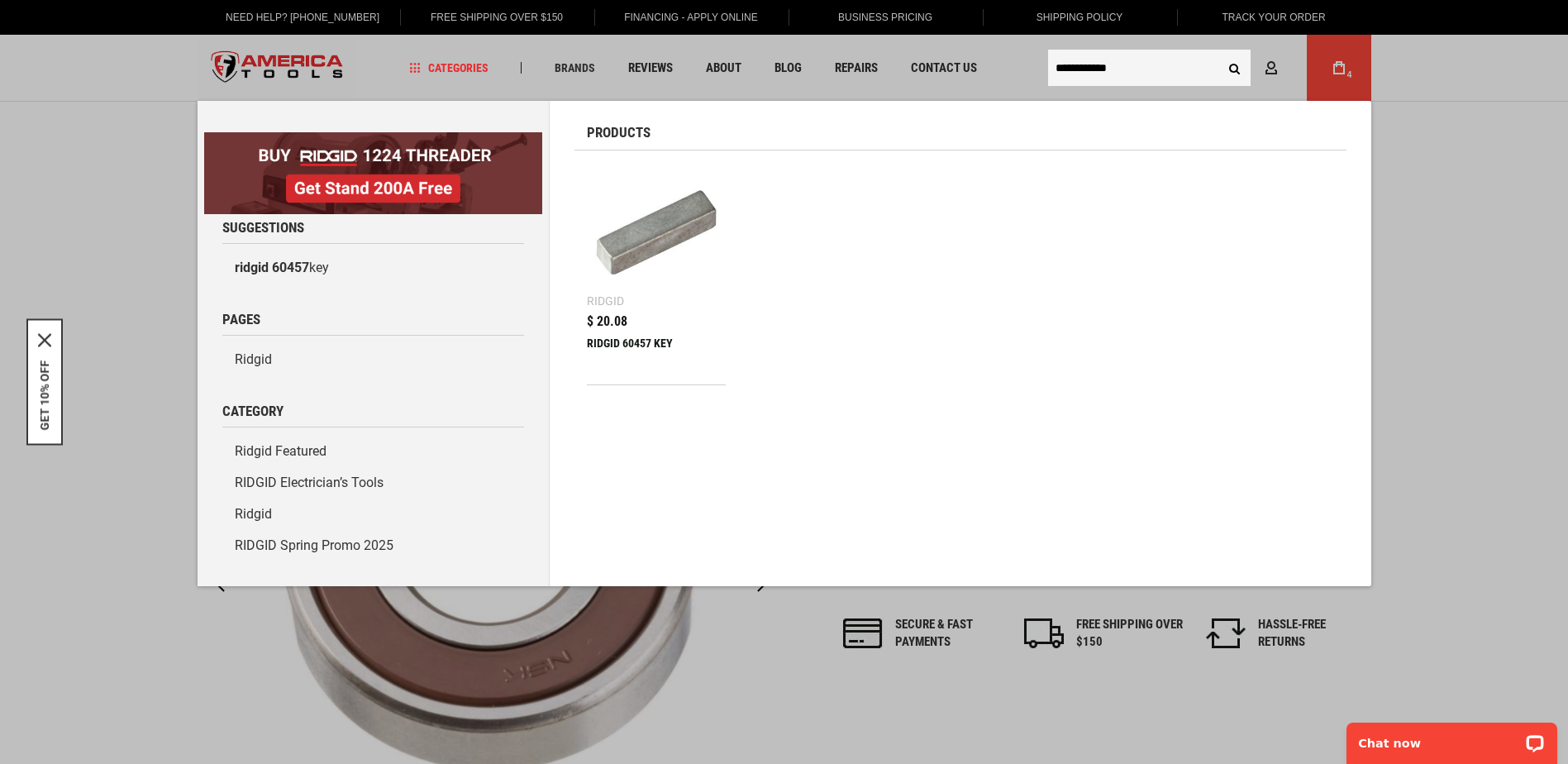
type input "**********"
click at [645, 248] on img at bounding box center [656, 232] width 123 height 123
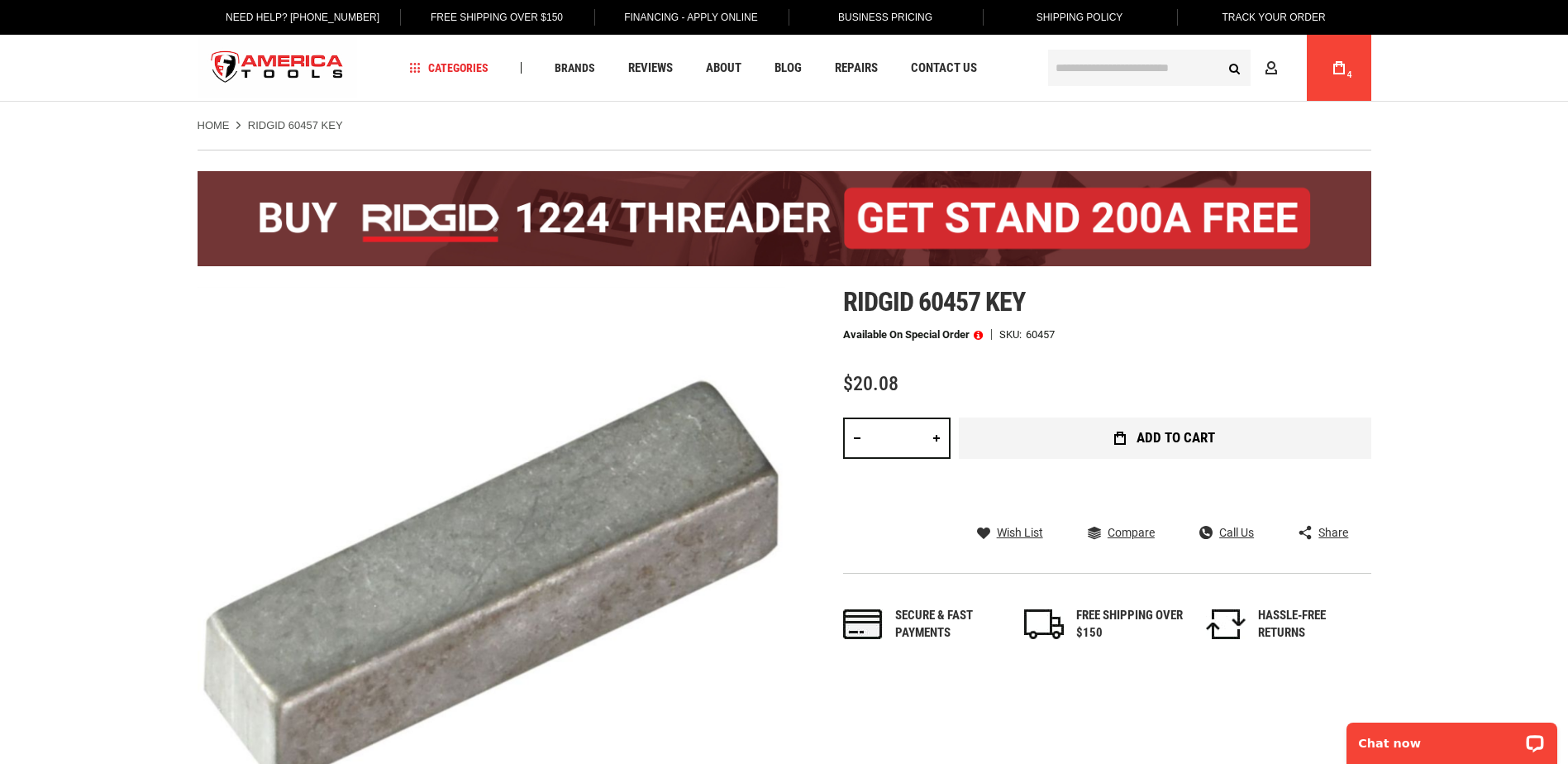
click at [1142, 434] on span "Add to Cart" at bounding box center [1176, 437] width 78 height 14
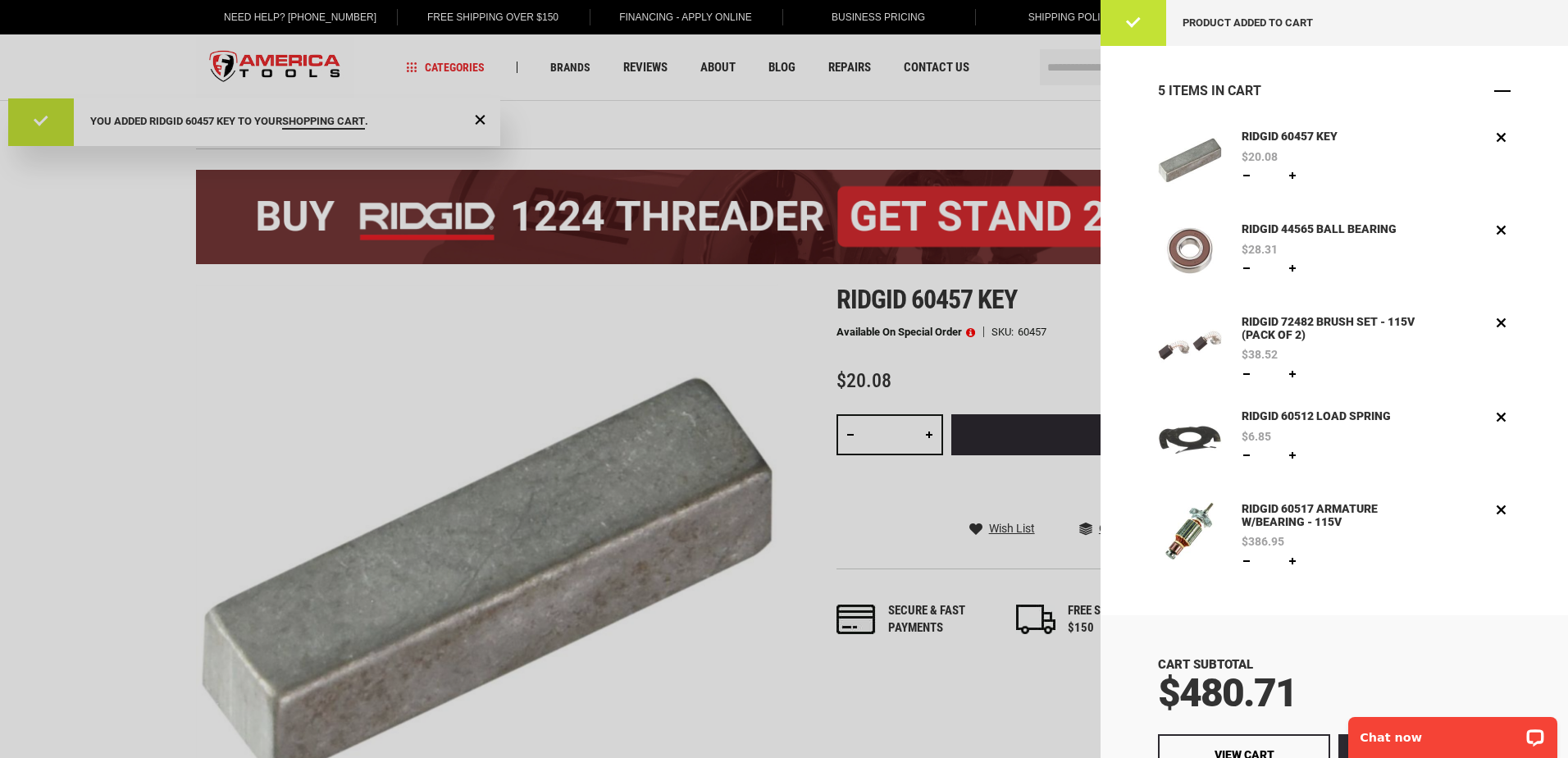
click at [1494, 90] on span "Close" at bounding box center [1502, 91] width 16 height 16
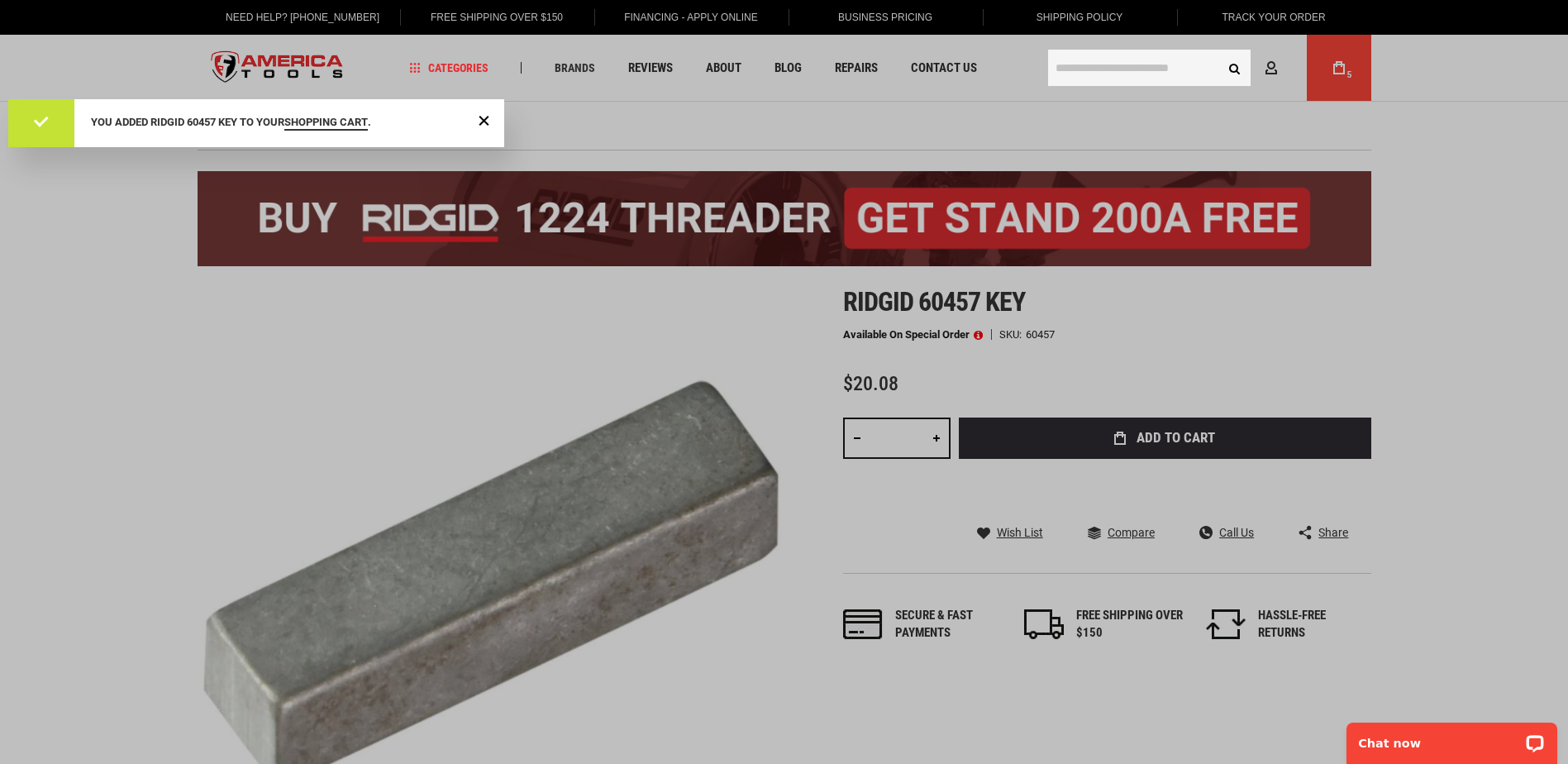
click at [1094, 69] on input "text" at bounding box center [1149, 67] width 202 height 36
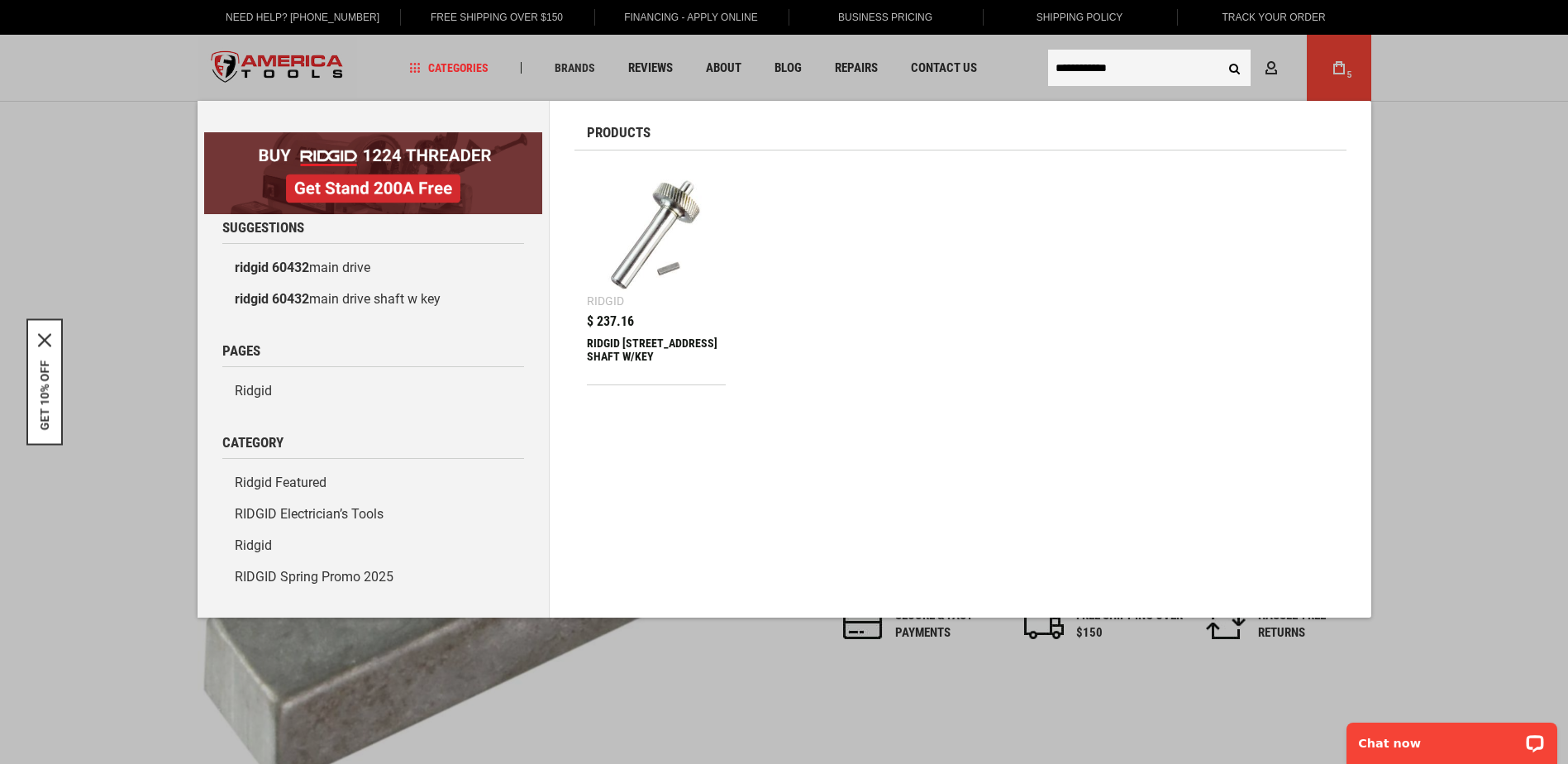
type input "**********"
click at [638, 243] on img at bounding box center [656, 232] width 123 height 123
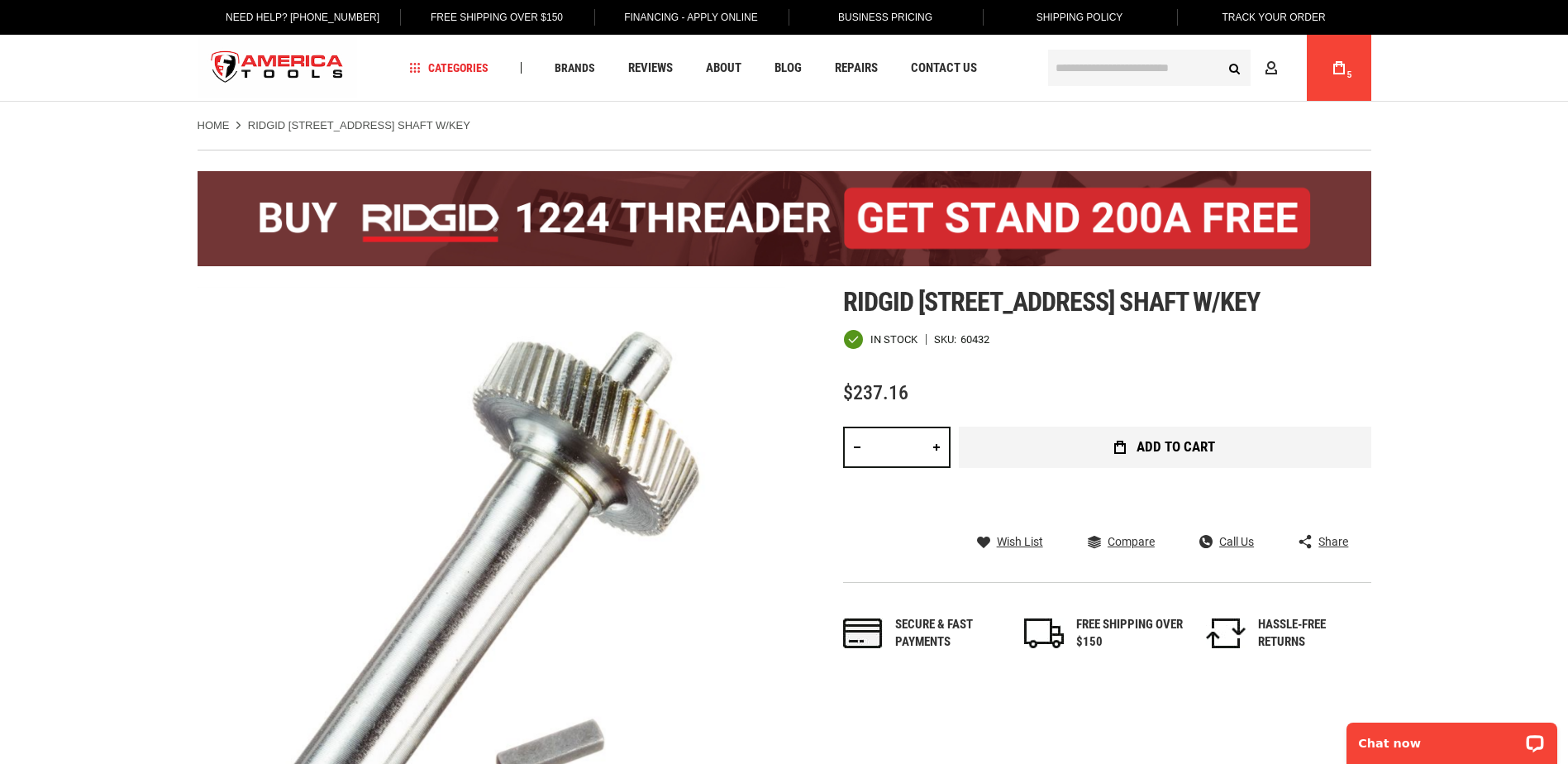
click at [1075, 446] on button "Add to Cart" at bounding box center [1165, 447] width 413 height 42
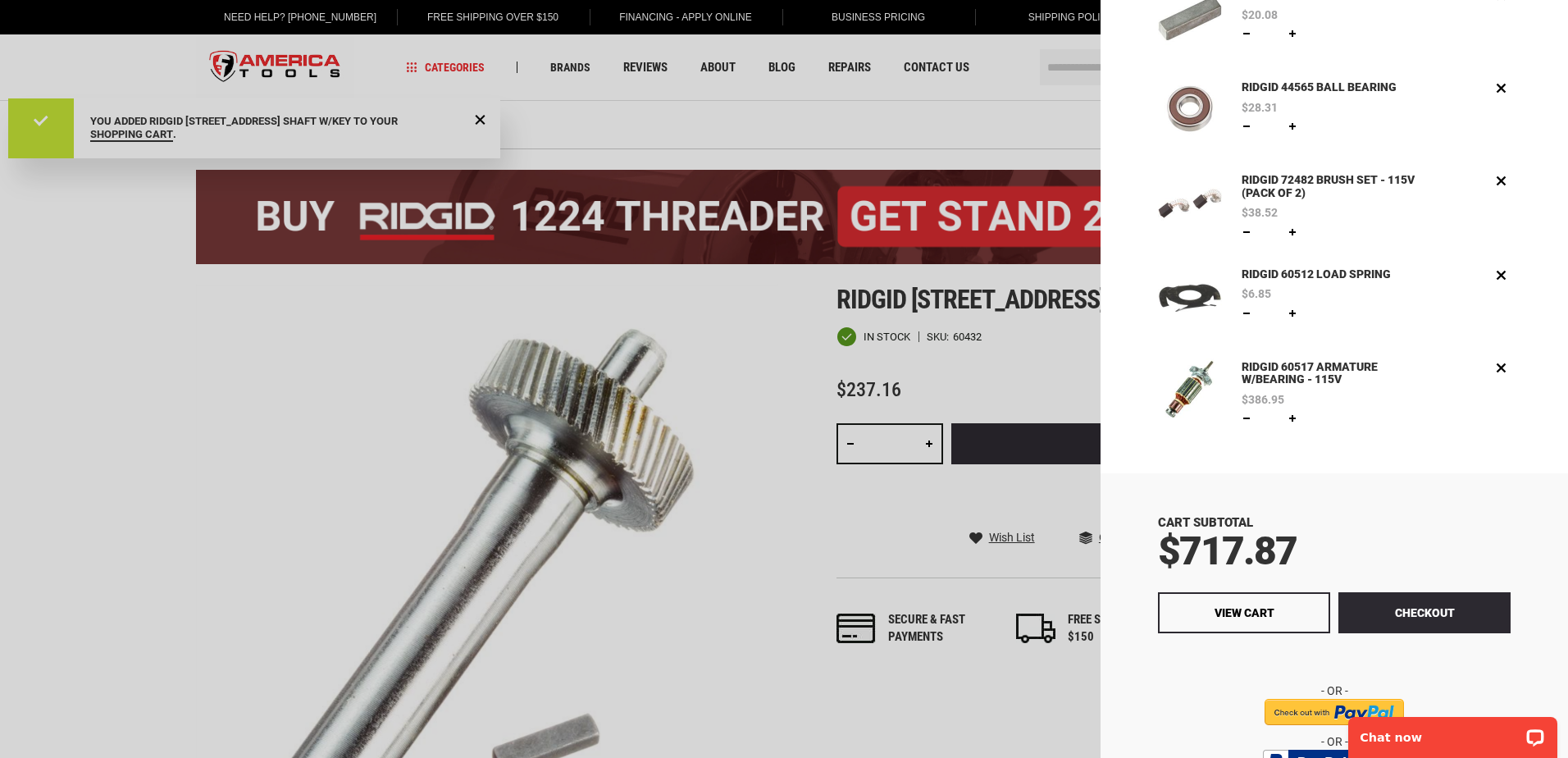
scroll to position [334, 0]
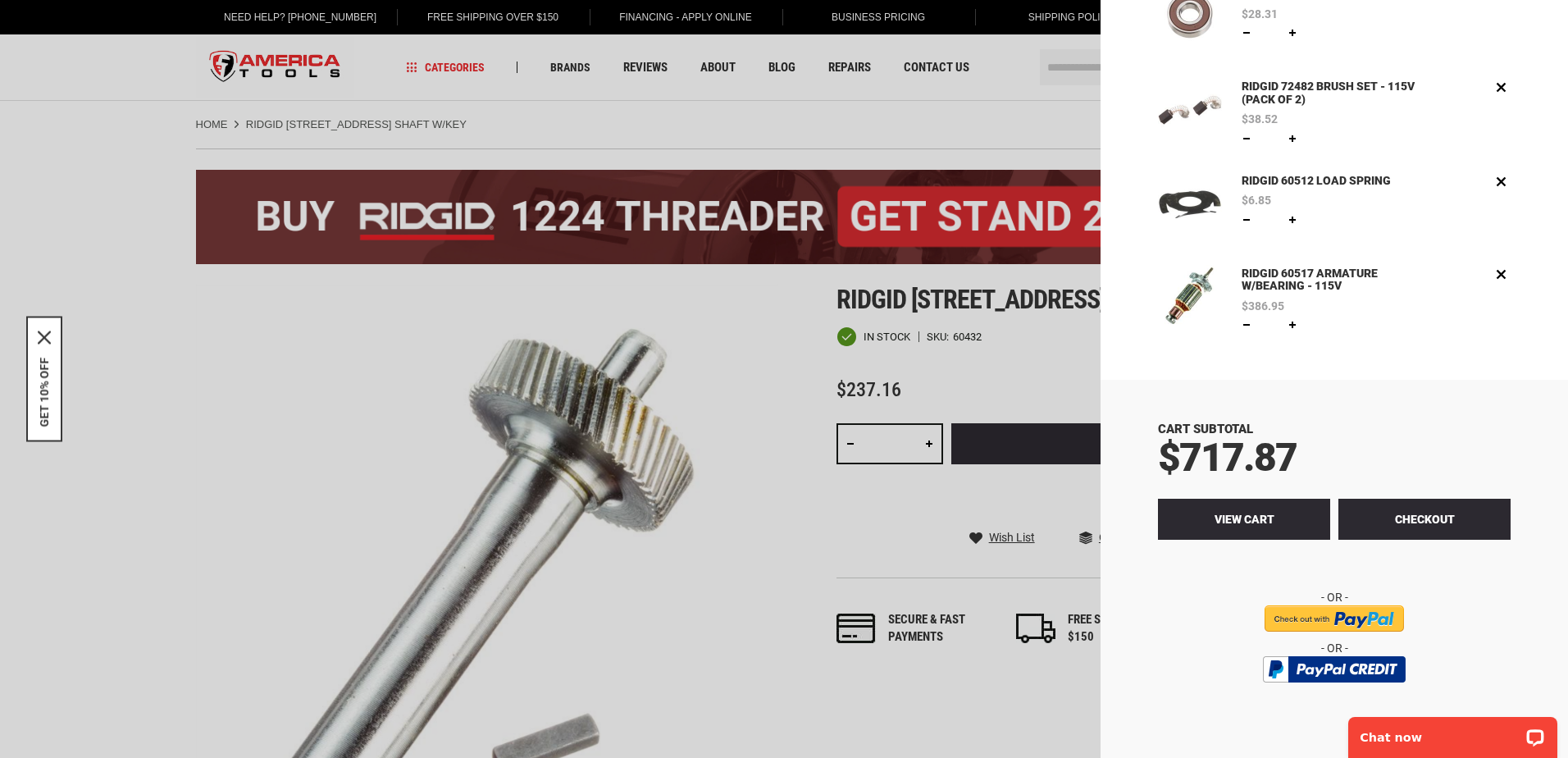
click at [1265, 516] on span "View Cart" at bounding box center [1244, 519] width 59 height 13
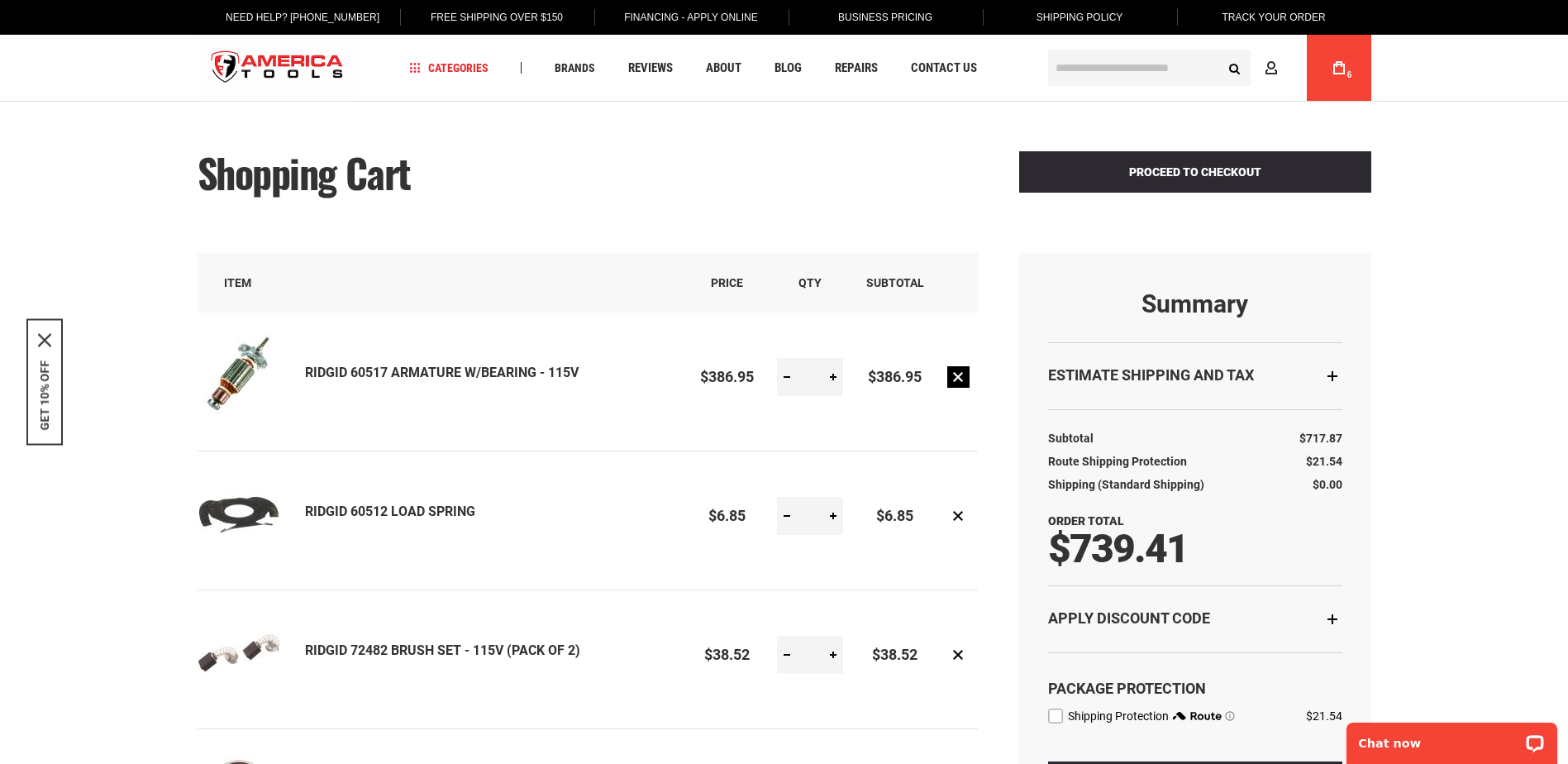
click at [954, 376] on link "Remove item" at bounding box center [958, 376] width 22 height 21
click at [955, 516] on link "Remove item" at bounding box center [958, 515] width 22 height 21
click at [955, 654] on link "Remove item" at bounding box center [958, 654] width 22 height 21
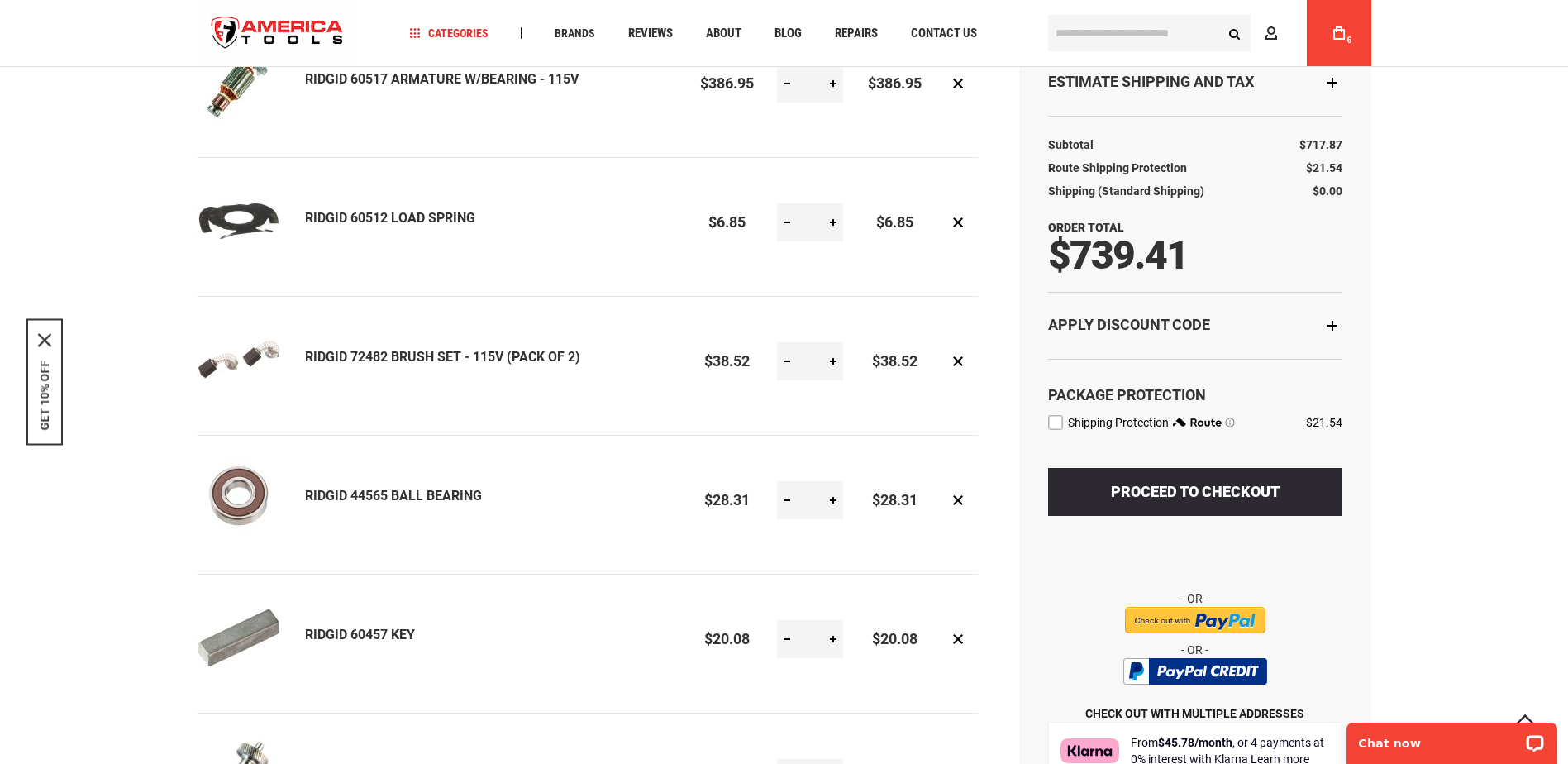
scroll to position [330, 0]
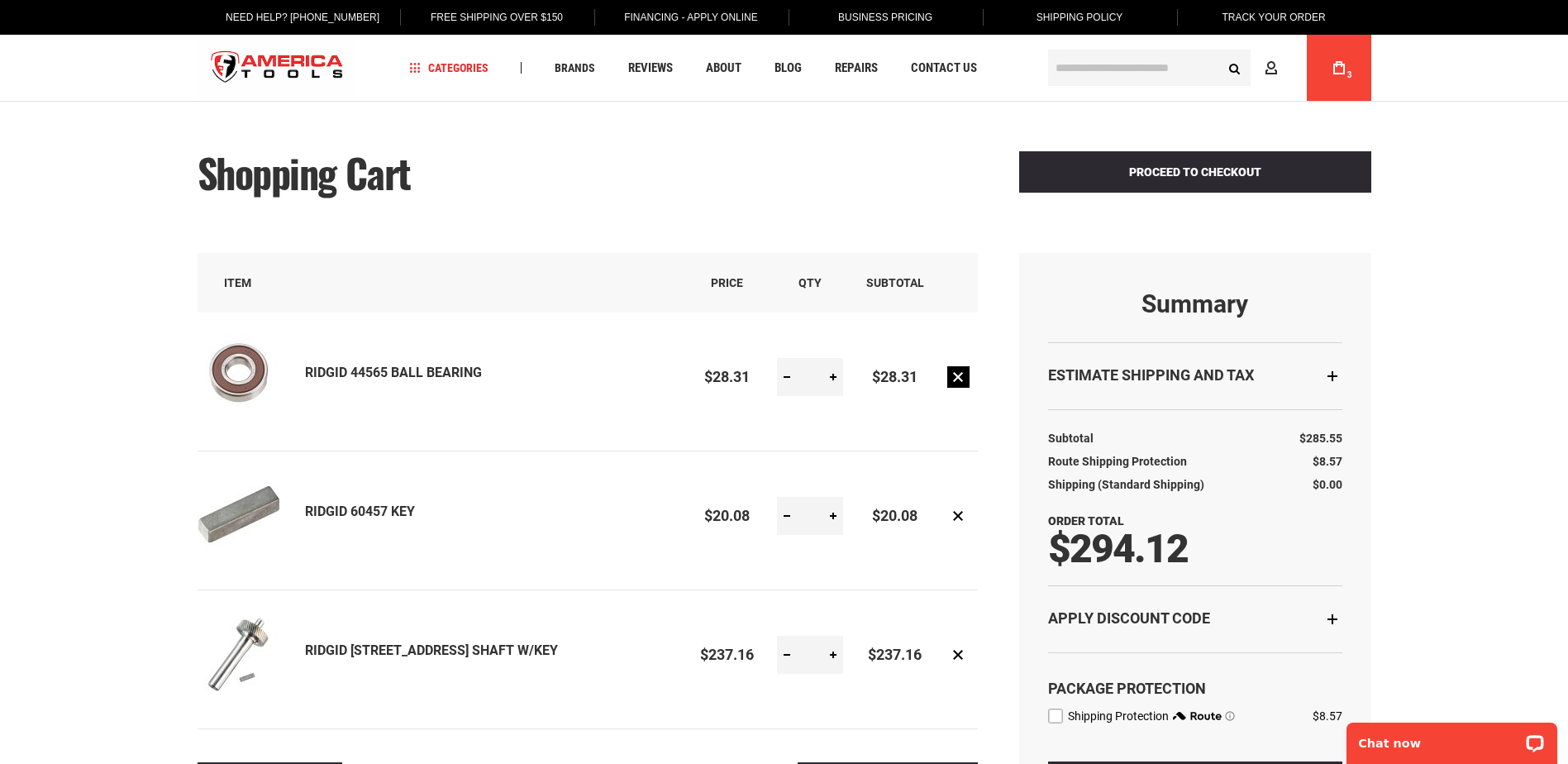
click at [957, 378] on link "Remove item" at bounding box center [958, 376] width 22 height 21
click at [961, 515] on link "Remove item" at bounding box center [958, 515] width 22 height 21
click at [957, 652] on link "Remove item" at bounding box center [958, 654] width 22 height 21
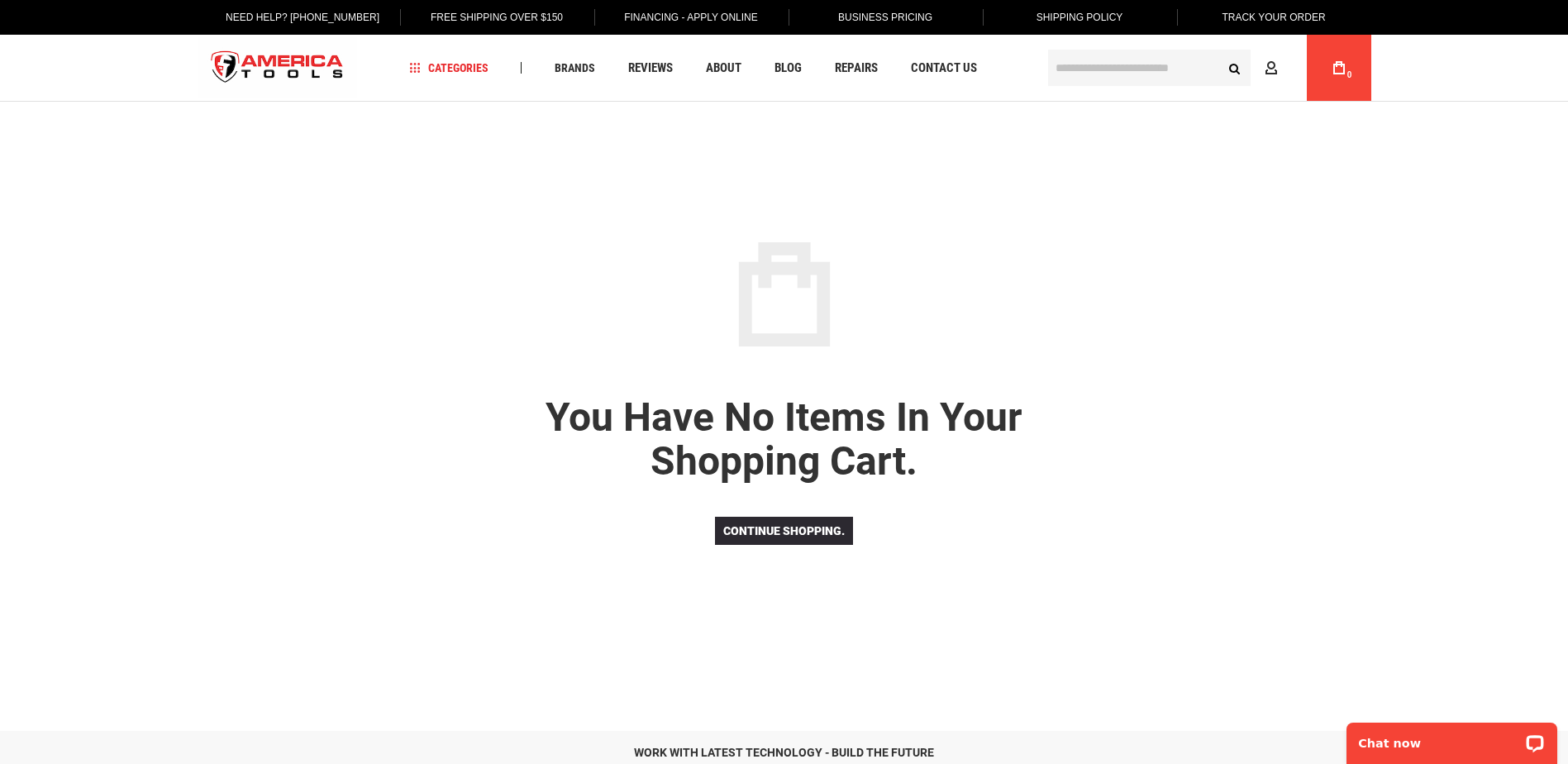
click at [1100, 74] on input "text" at bounding box center [1149, 67] width 202 height 36
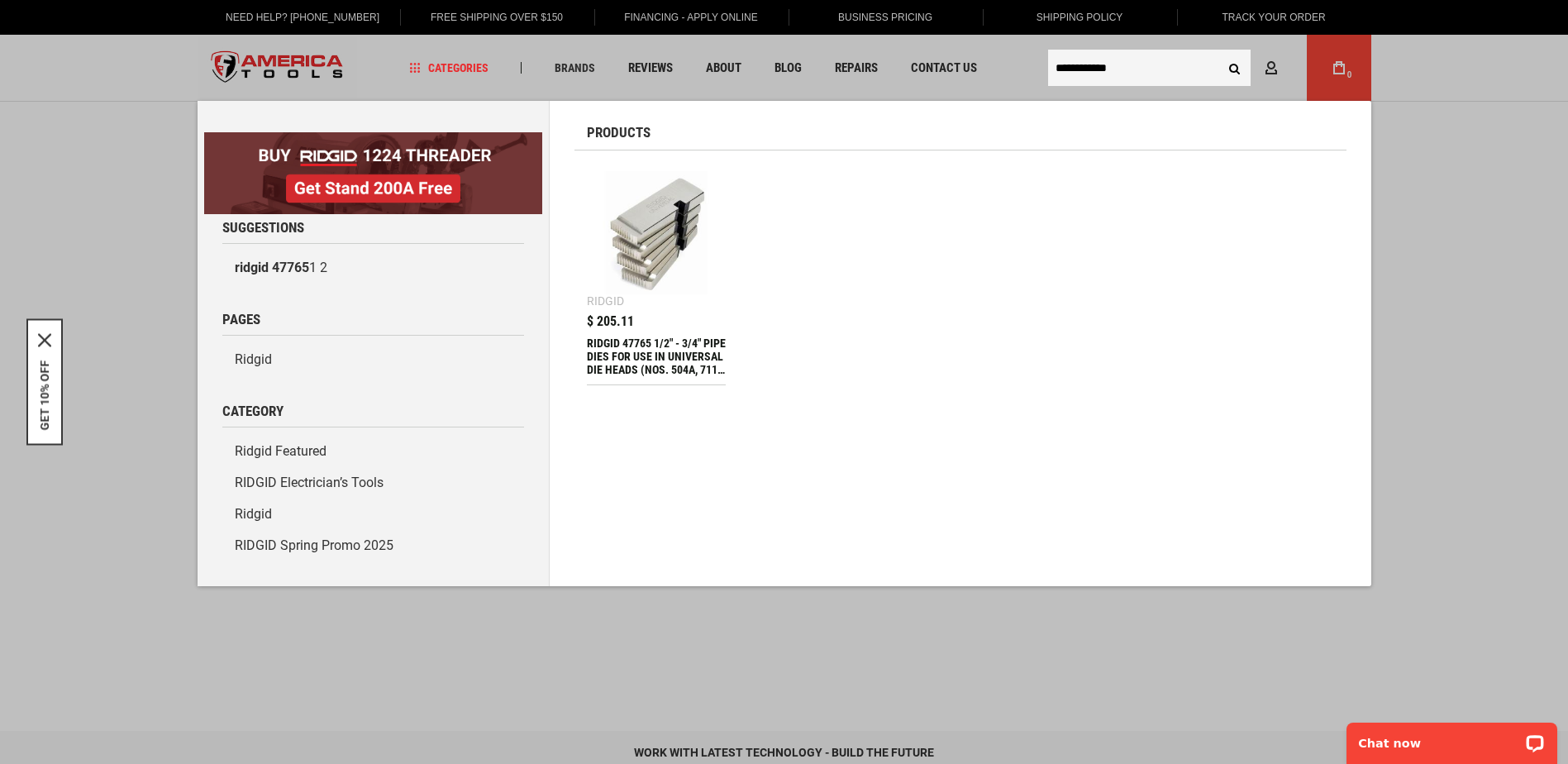
type input "**********"
click at [635, 350] on div "RIDGID 47765 1/2" - 3/4" PIPE DIES FOR USE IN UNIVERSAL DIE HEADS (NOS. 504A, 7…" at bounding box center [656, 356] width 139 height 40
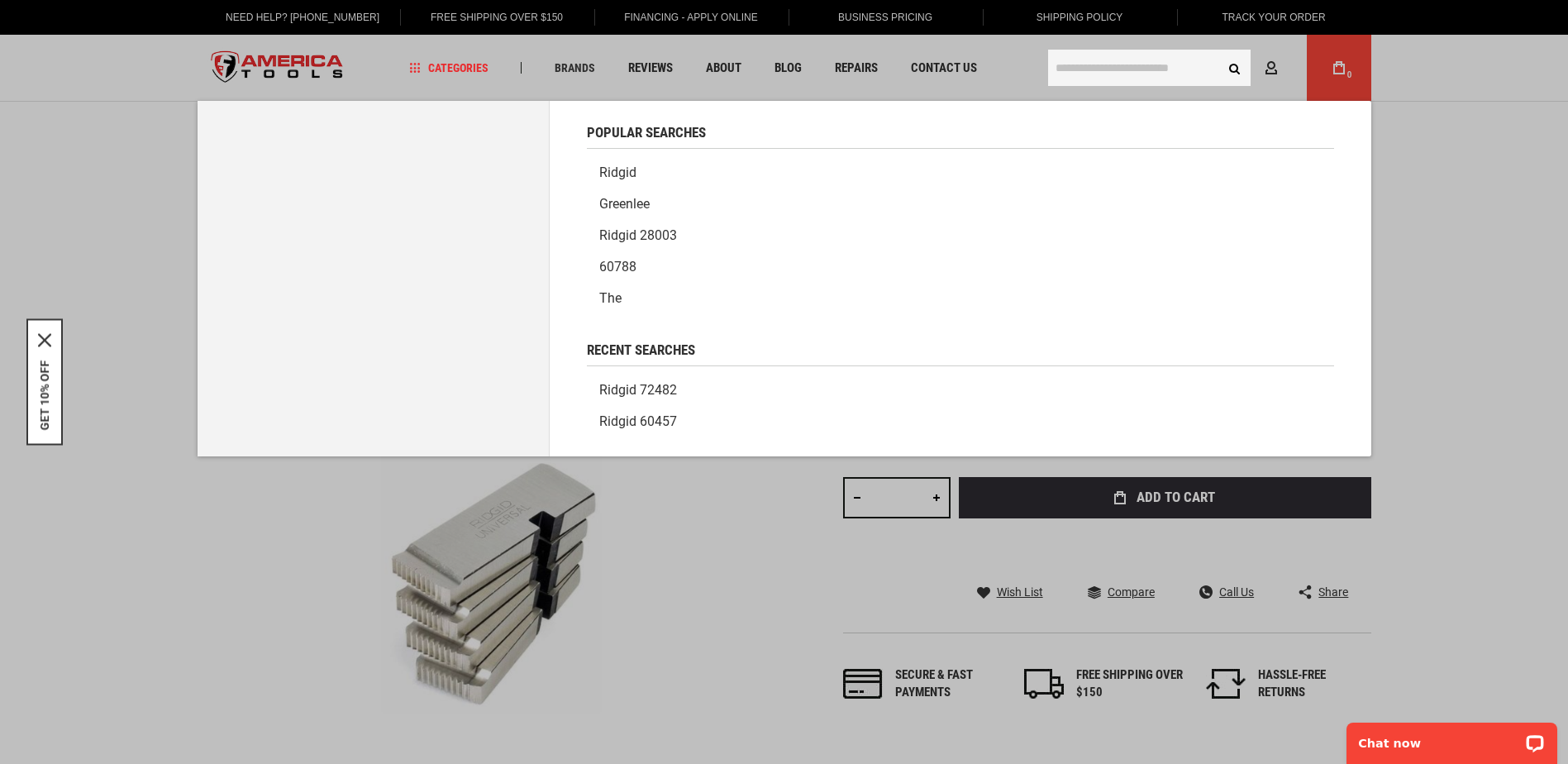
click at [1069, 70] on input "text" at bounding box center [1149, 67] width 202 height 36
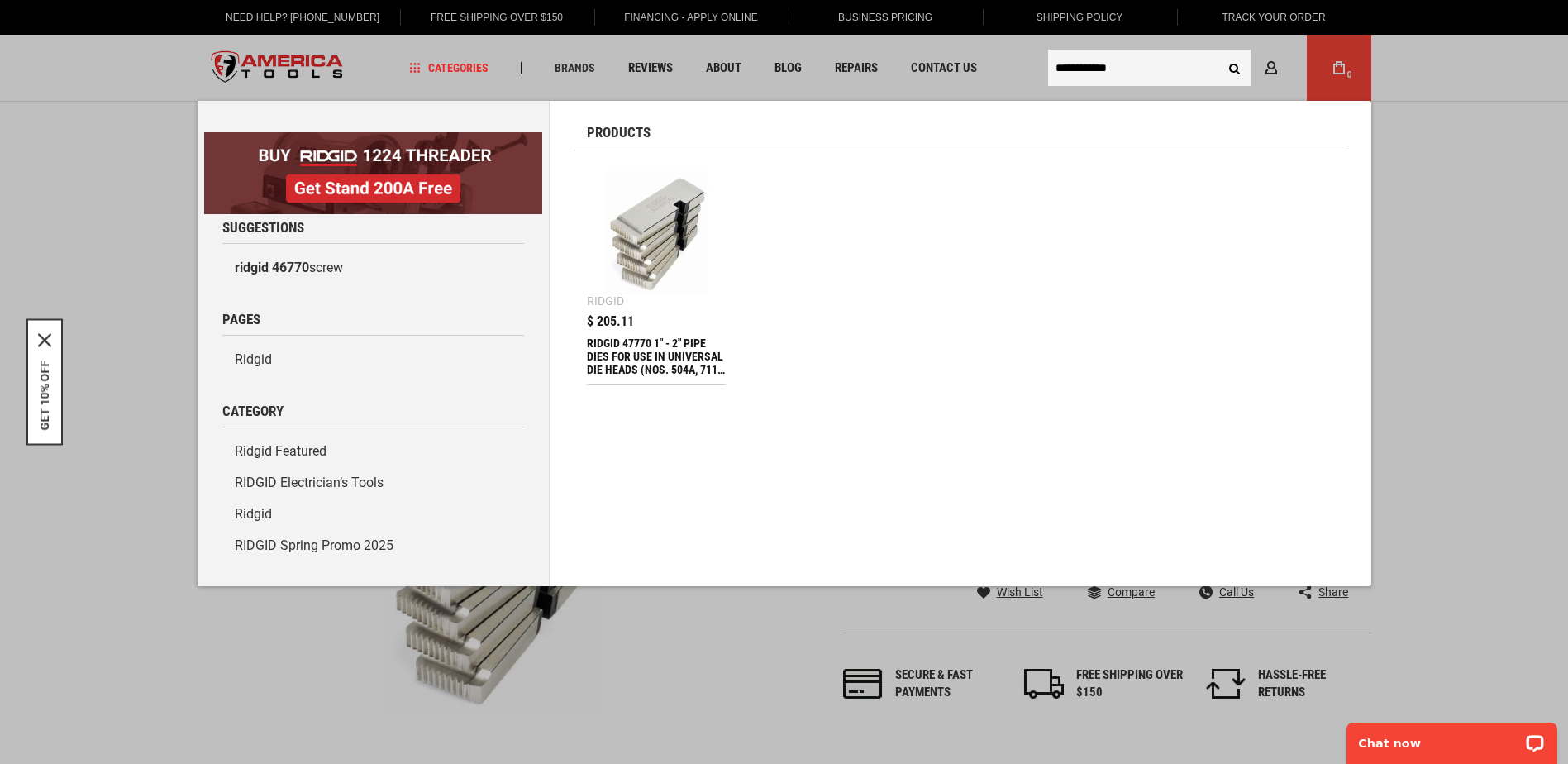
type input "**********"
click at [662, 352] on div "RIDGID 47770 1" - 2" PIPE DIES FOR USE IN UNIVERSAL DIE HEADS (NOS. 504A, 711, …" at bounding box center [656, 356] width 139 height 40
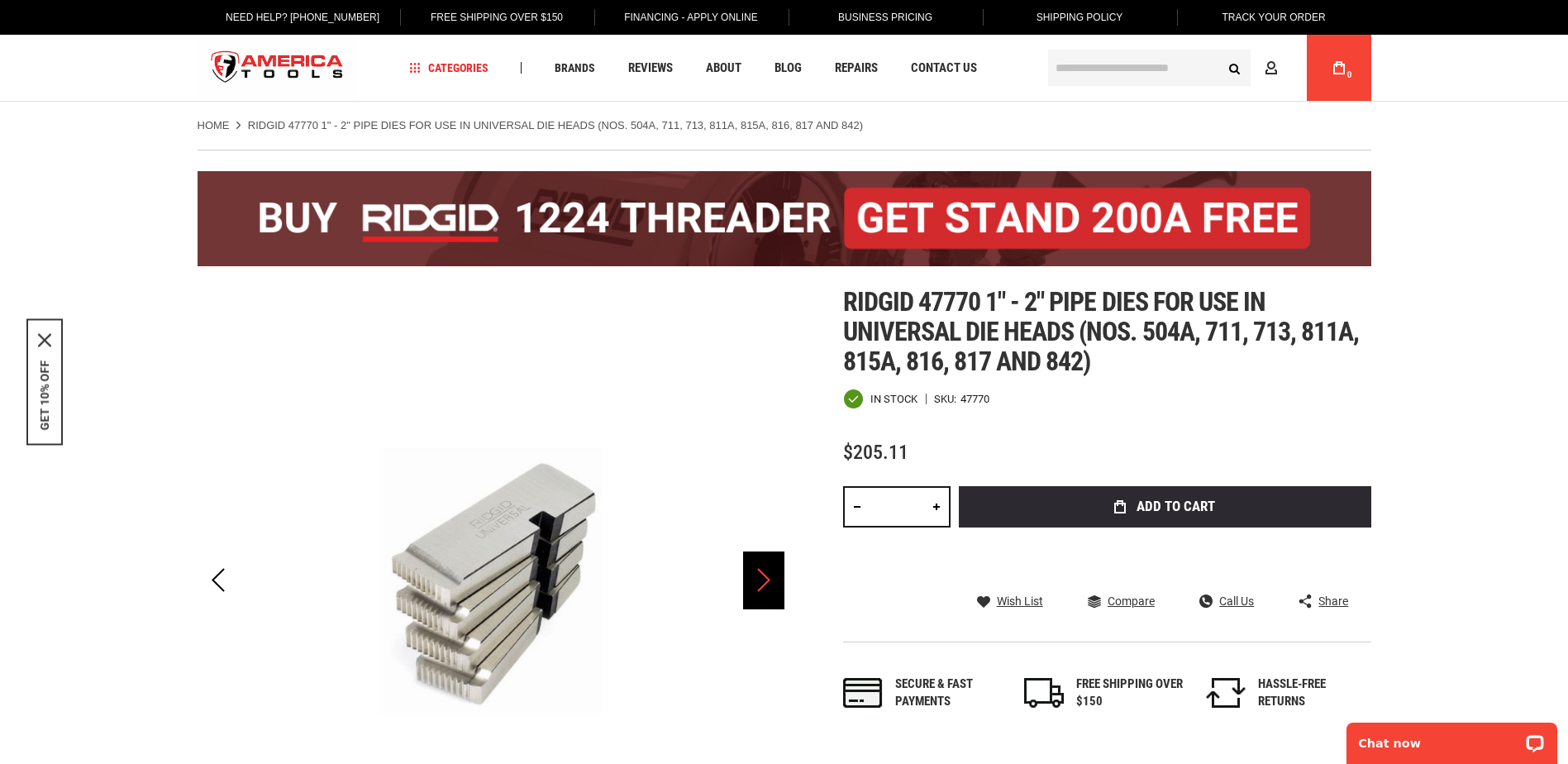
click at [756, 585] on div "Next" at bounding box center [763, 579] width 42 height 58
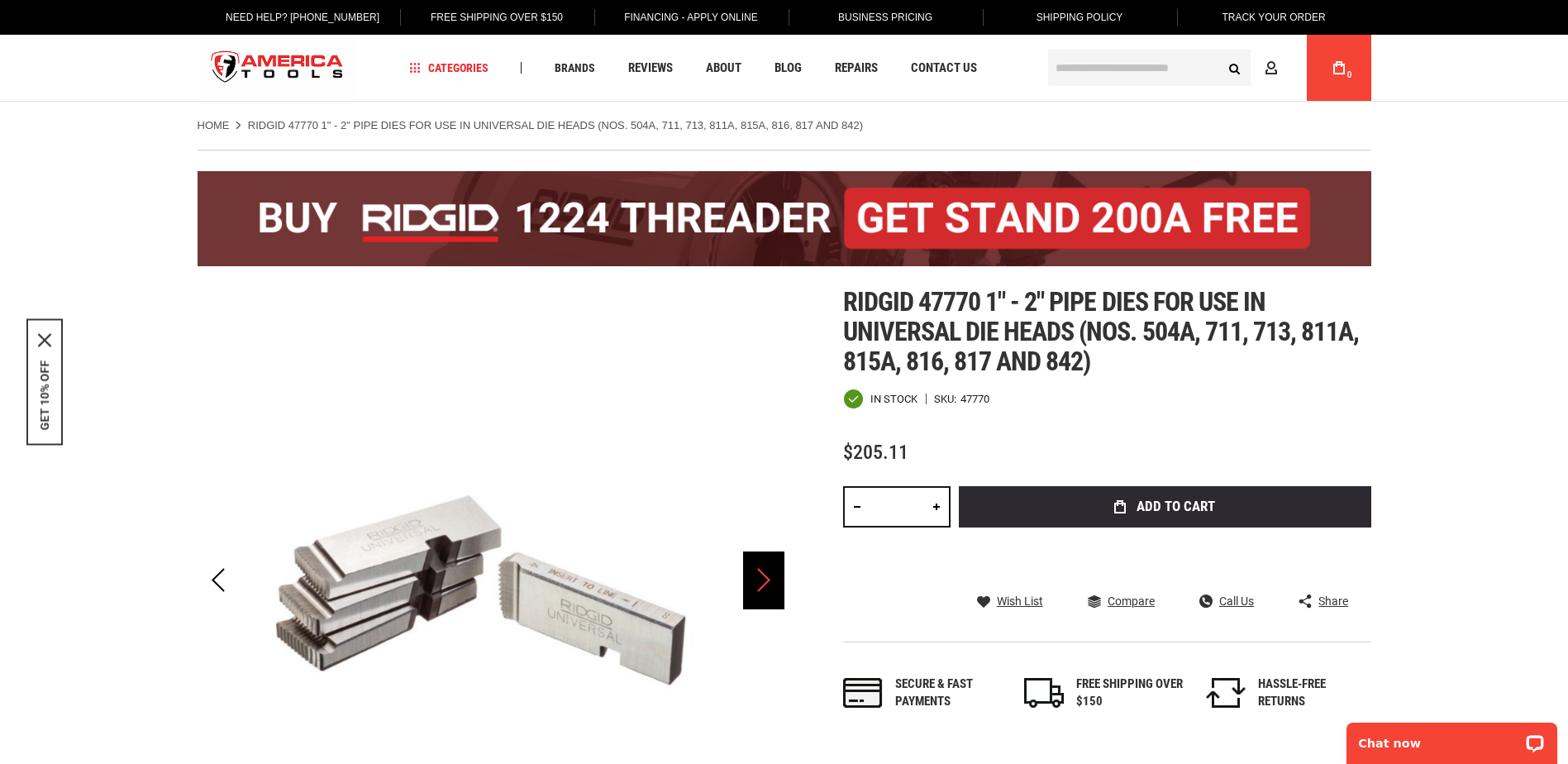
click at [756, 585] on div "Next" at bounding box center [763, 579] width 42 height 58
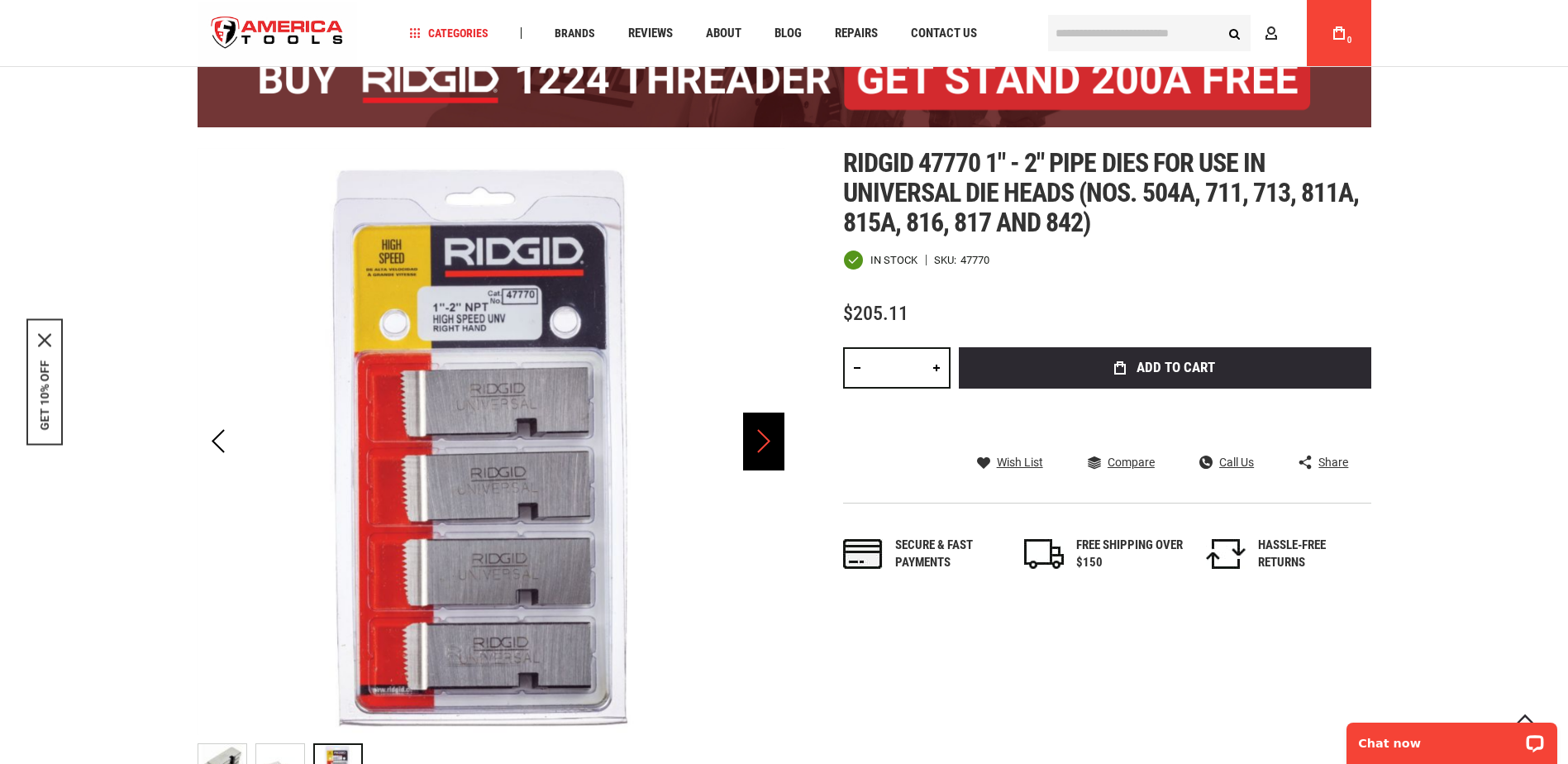
scroll to position [165, 0]
